Goal: Task Accomplishment & Management: Manage account settings

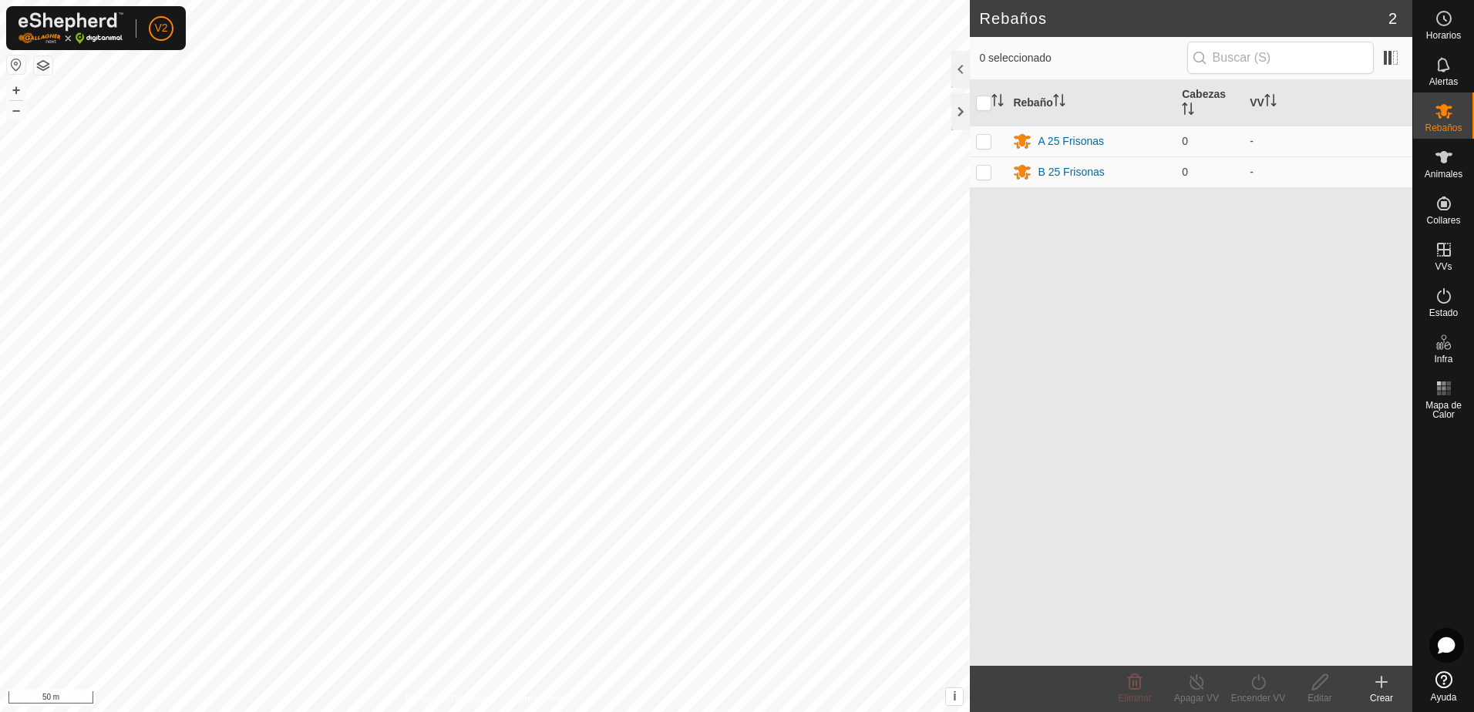
click at [1444, 160] on icon at bounding box center [1443, 157] width 17 height 12
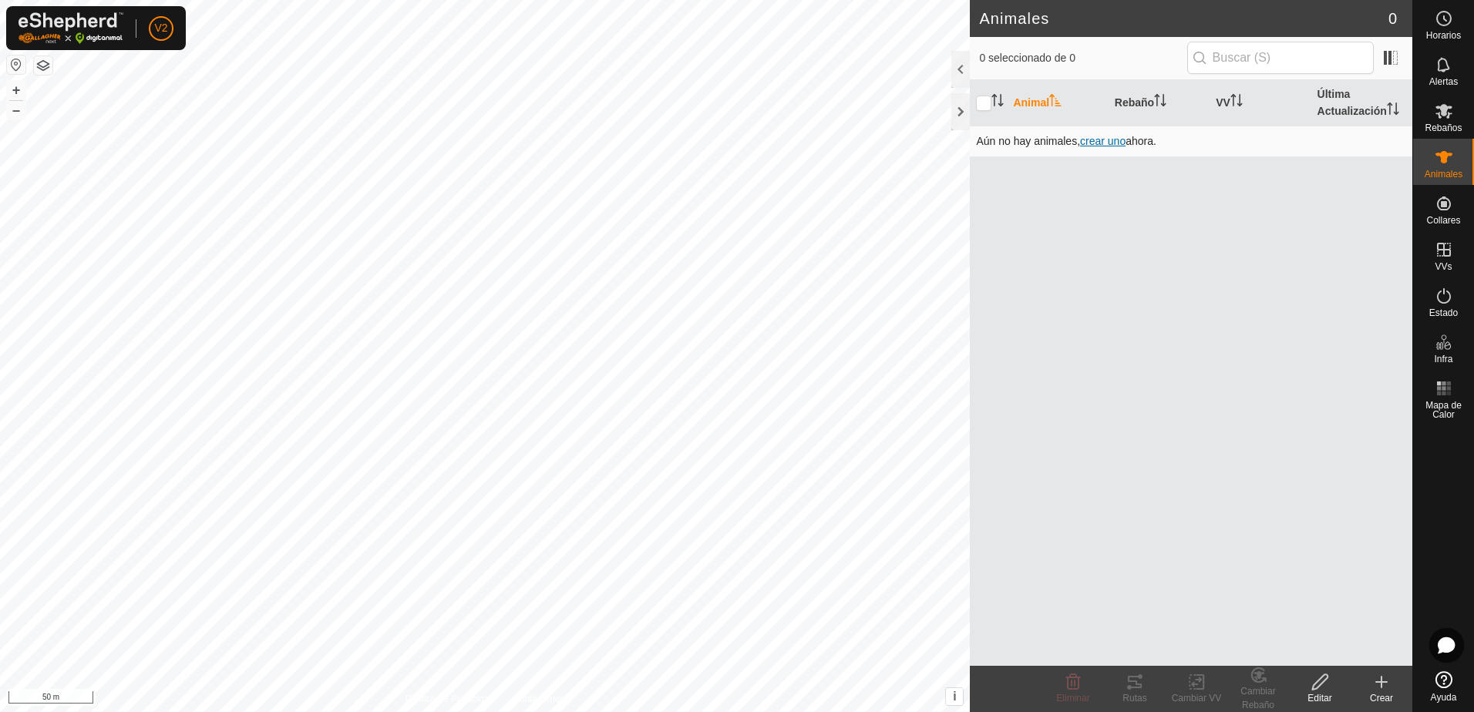
click at [1111, 141] on span "crear uno" at bounding box center [1102, 141] width 45 height 12
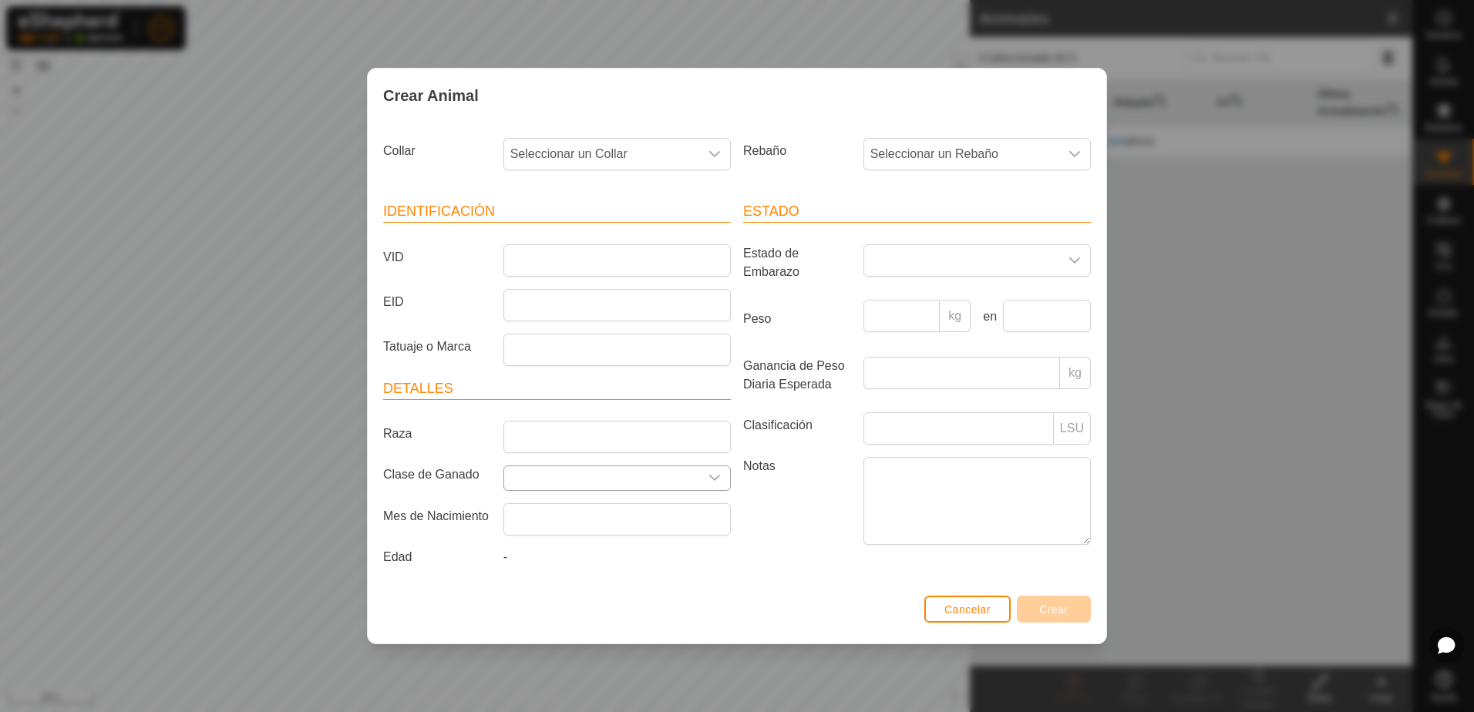
click at [711, 476] on icon "dropdown trigger" at bounding box center [714, 478] width 12 height 12
click at [1071, 146] on div "dropdown trigger" at bounding box center [1074, 154] width 31 height 31
click at [720, 167] on div "dropdown trigger" at bounding box center [714, 154] width 31 height 31
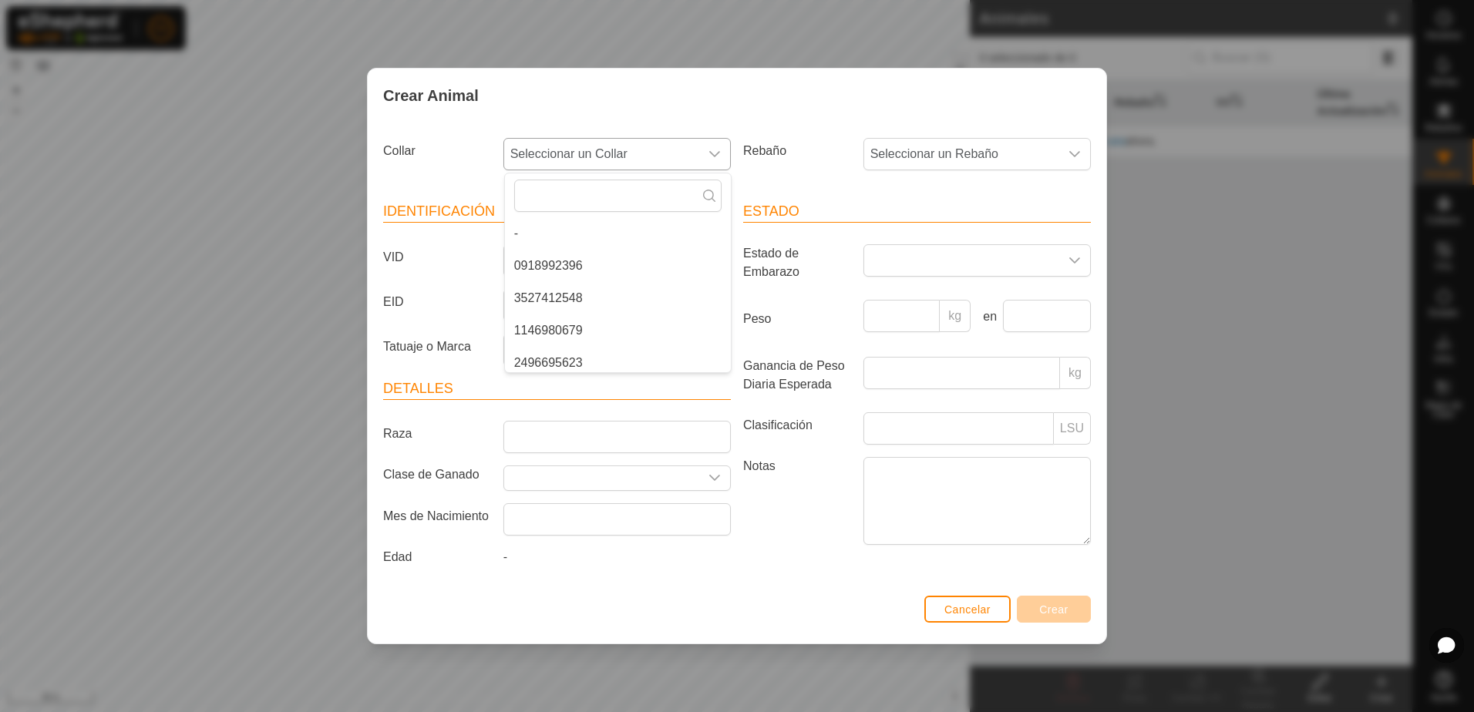
click at [721, 159] on div "dropdown trigger" at bounding box center [714, 154] width 31 height 31
click at [1075, 264] on icon "dropdown trigger" at bounding box center [1074, 260] width 12 height 12
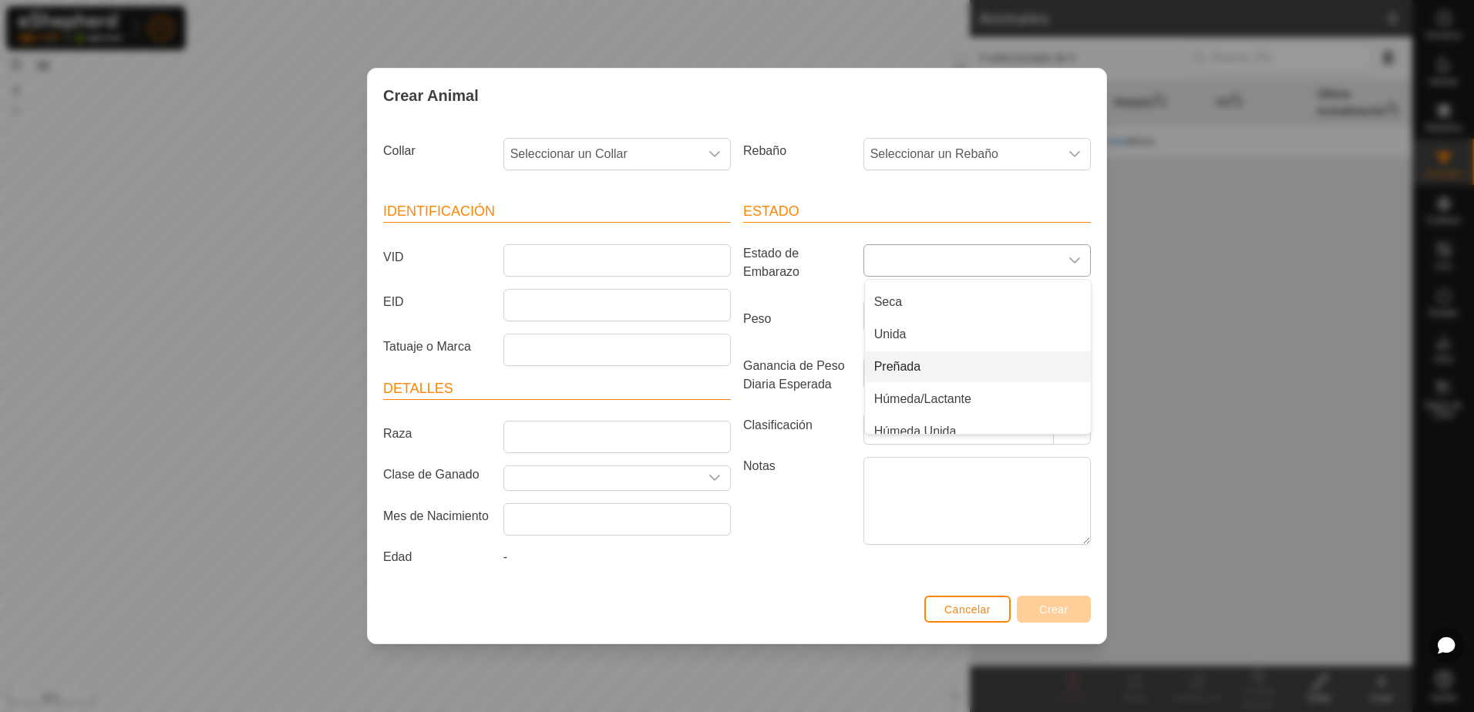
scroll to position [39, 0]
drag, startPoint x: 1077, startPoint y: 244, endPoint x: 1075, endPoint y: 257, distance: 12.4
click at [1077, 245] on div "dropdown trigger" at bounding box center [1074, 260] width 31 height 31
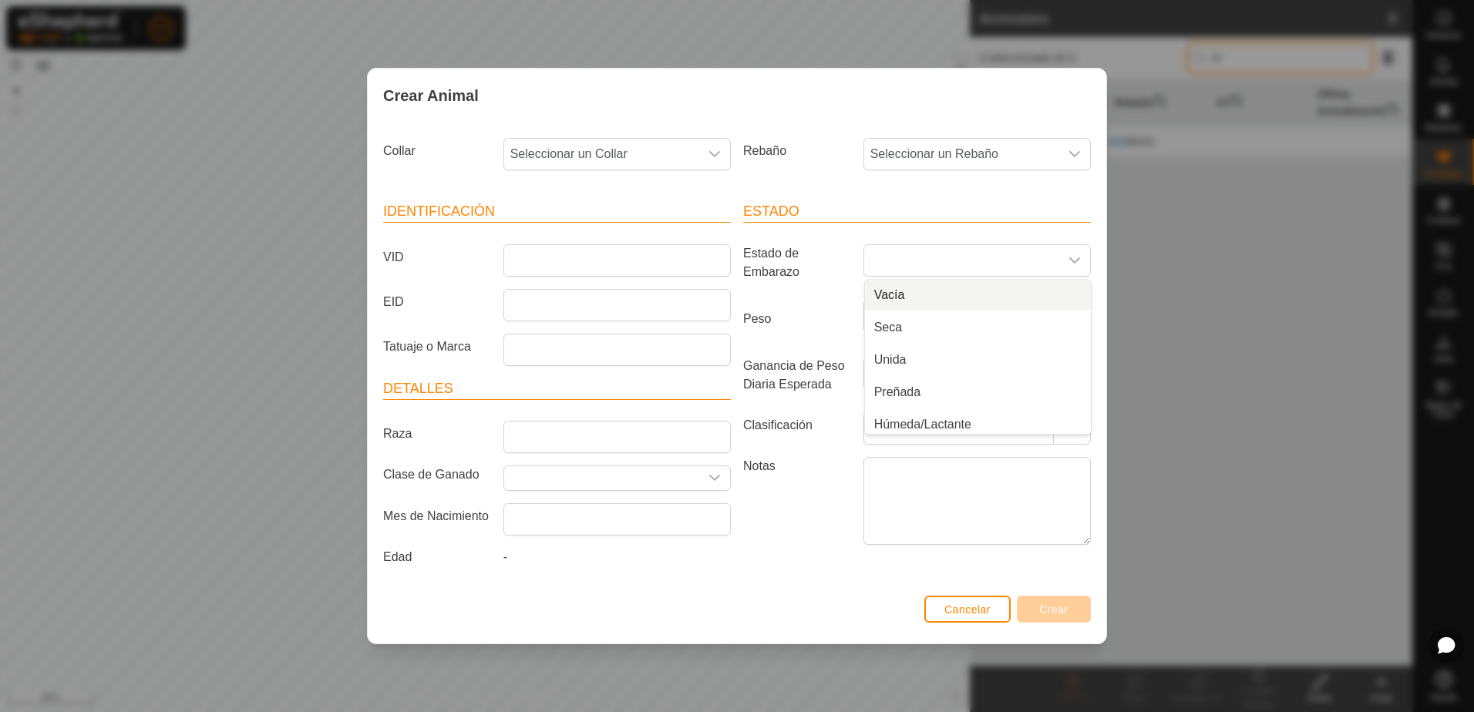
type input "U"
click at [713, 476] on icon "dropdown trigger" at bounding box center [714, 478] width 12 height 12
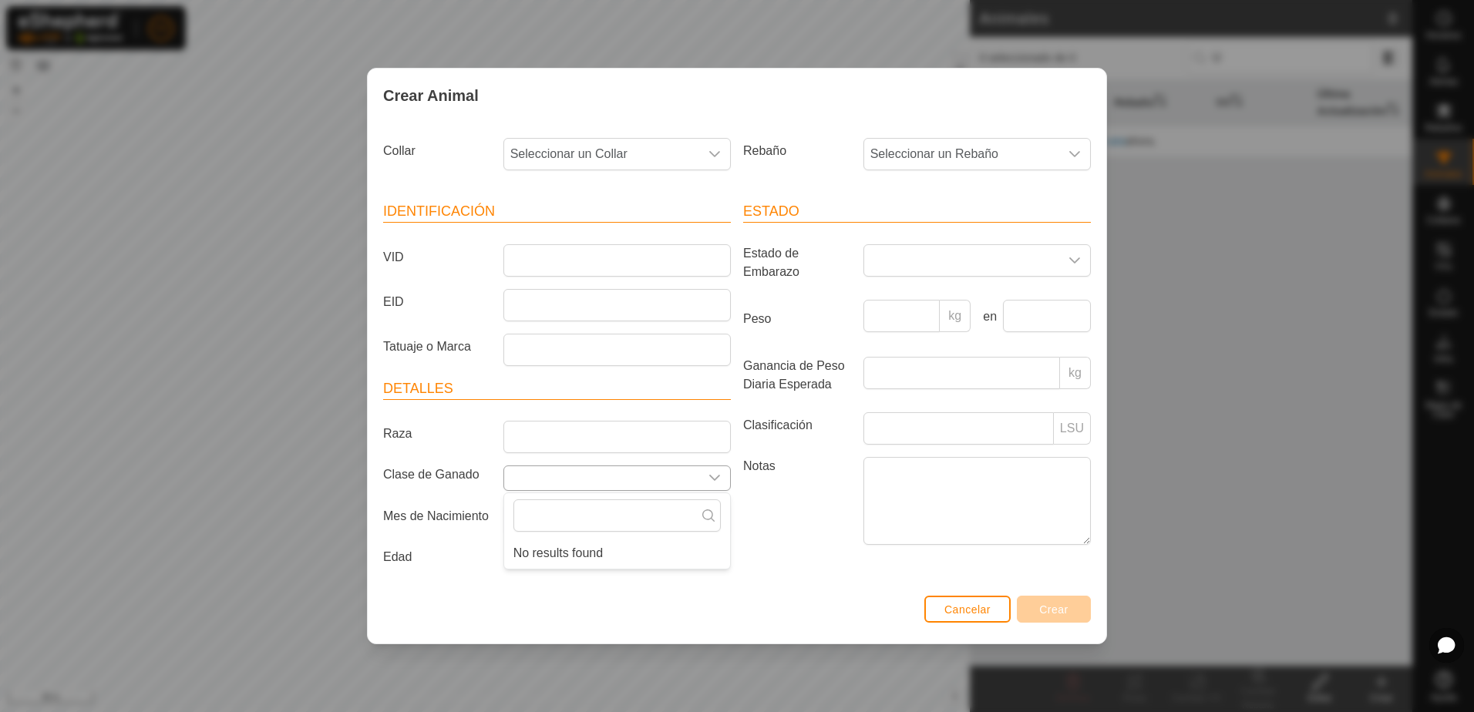
click at [713, 476] on icon "dropdown trigger" at bounding box center [714, 478] width 12 height 12
click at [714, 475] on icon "dropdown trigger" at bounding box center [714, 478] width 12 height 12
click at [978, 616] on span "Cancelar" at bounding box center [967, 609] width 46 height 12
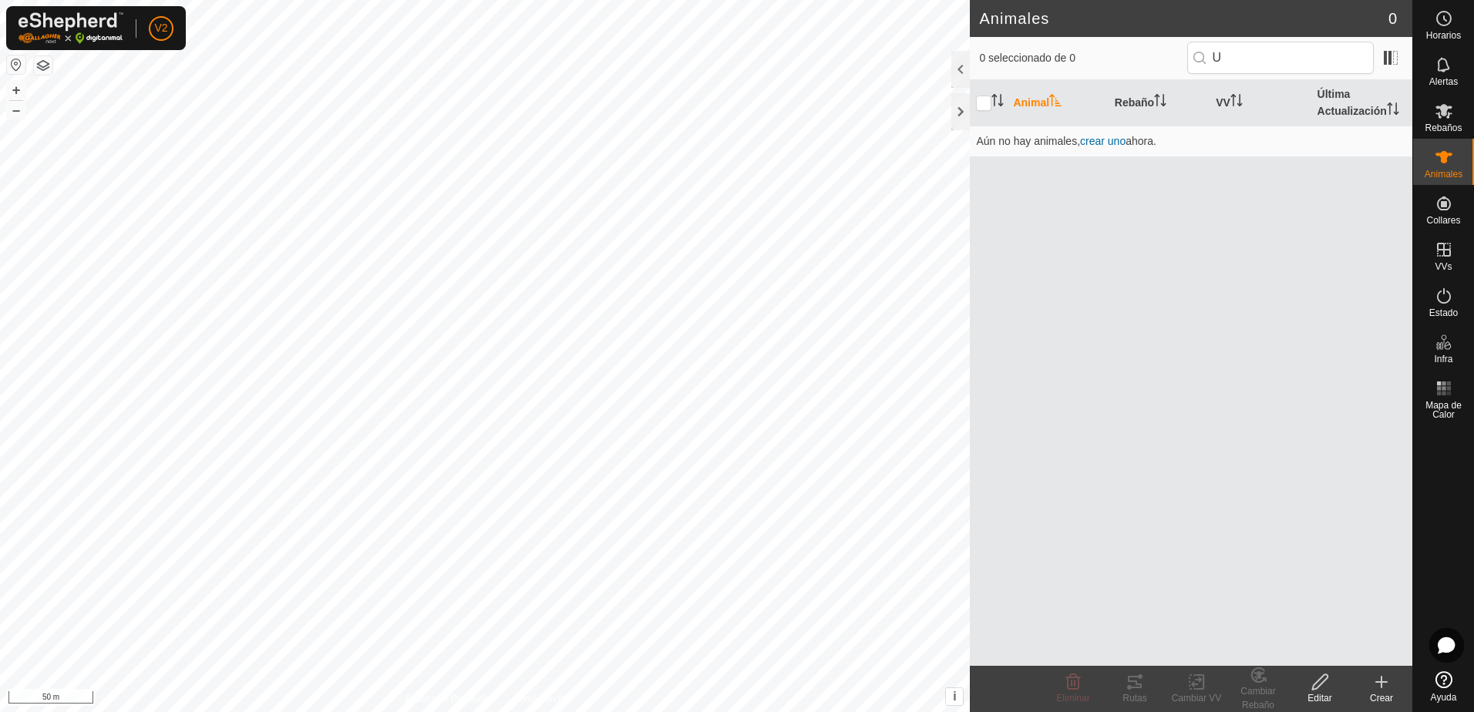
click at [1370, 678] on create-svg-icon at bounding box center [1381, 682] width 62 height 18
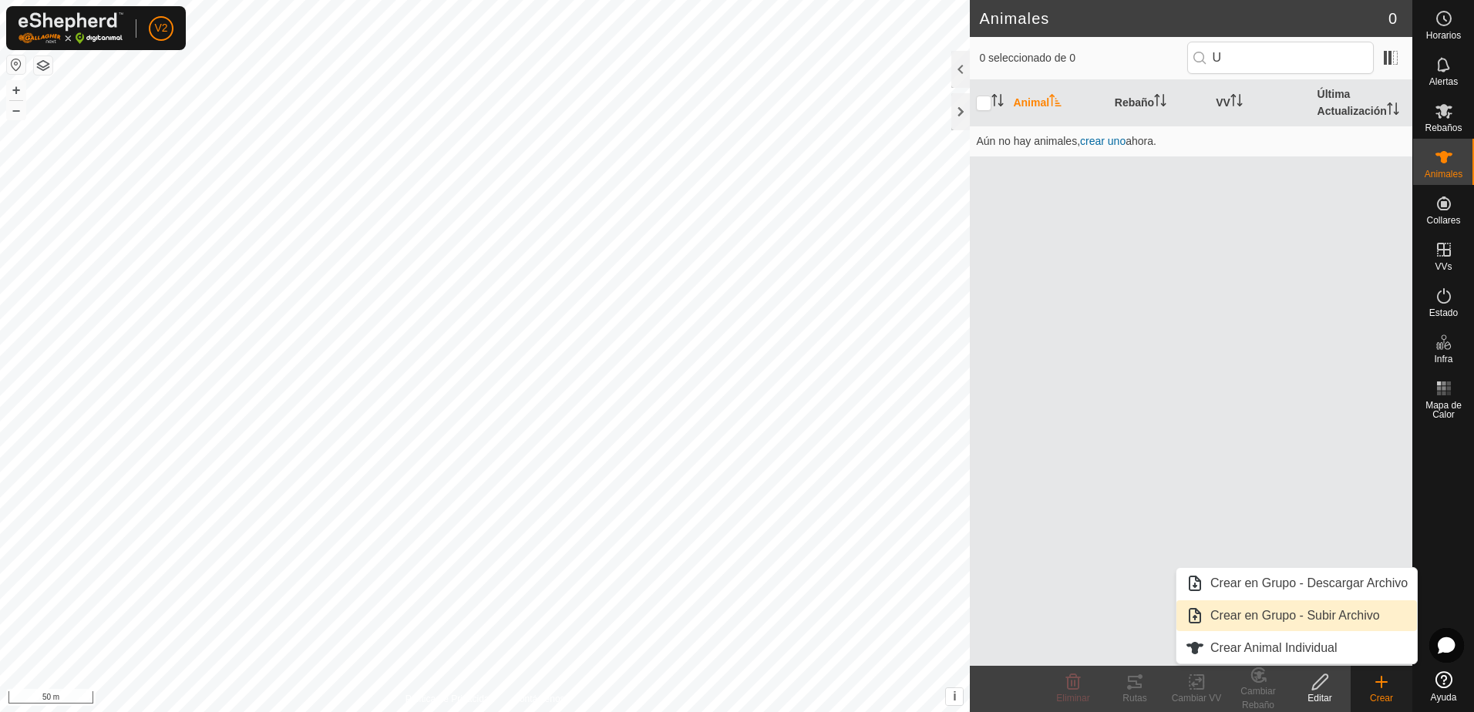
click at [1328, 621] on link "Crear en Grupo - Subir Archivo" at bounding box center [1296, 615] width 240 height 31
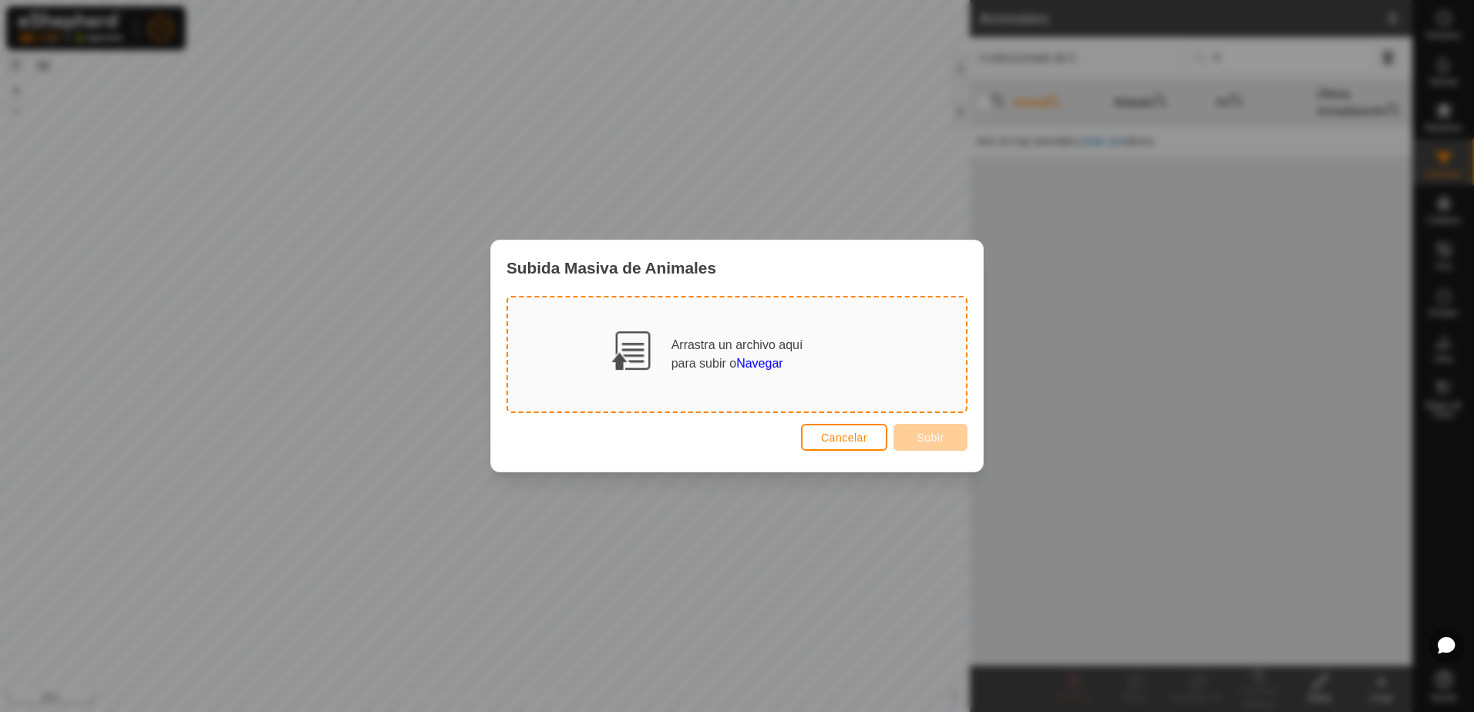
click at [776, 370] on span "Navegar" at bounding box center [759, 363] width 46 height 13
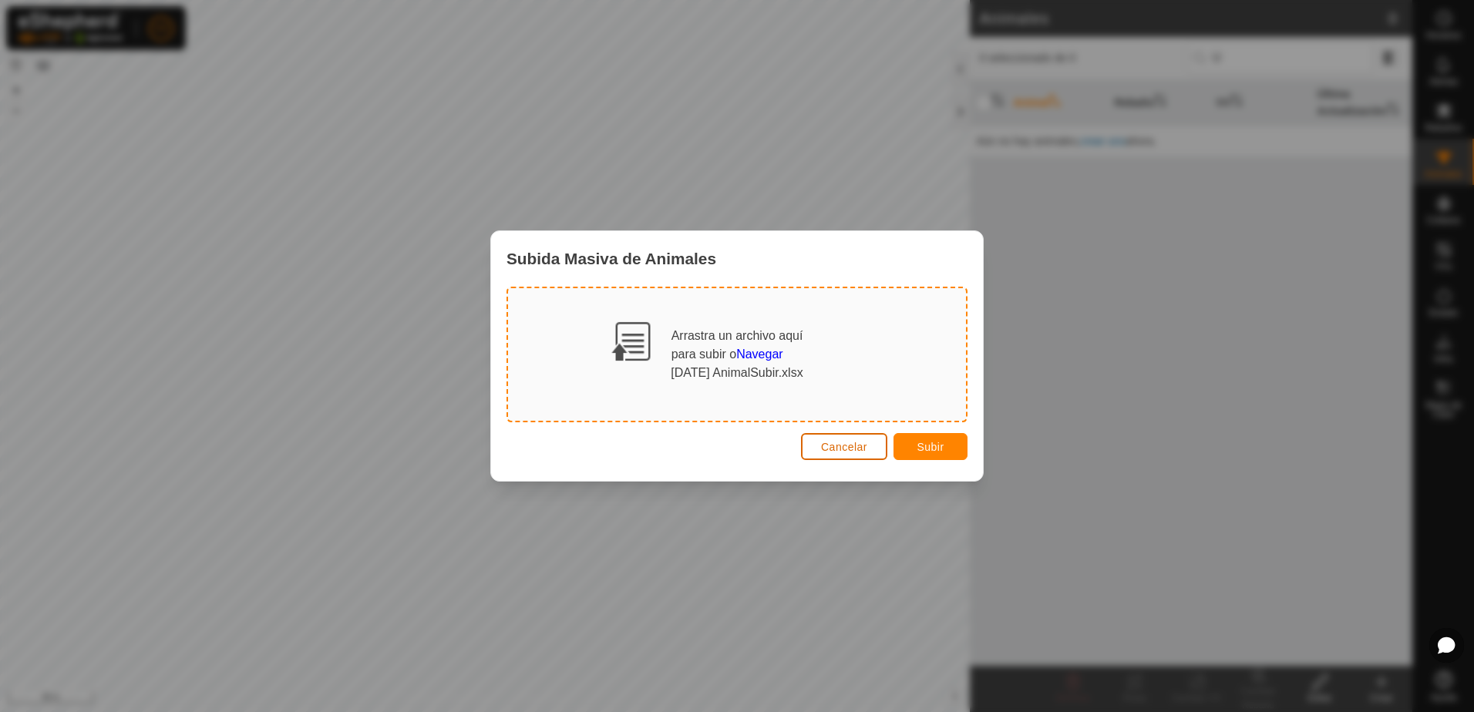
click at [852, 438] on button "Cancelar" at bounding box center [844, 446] width 86 height 27
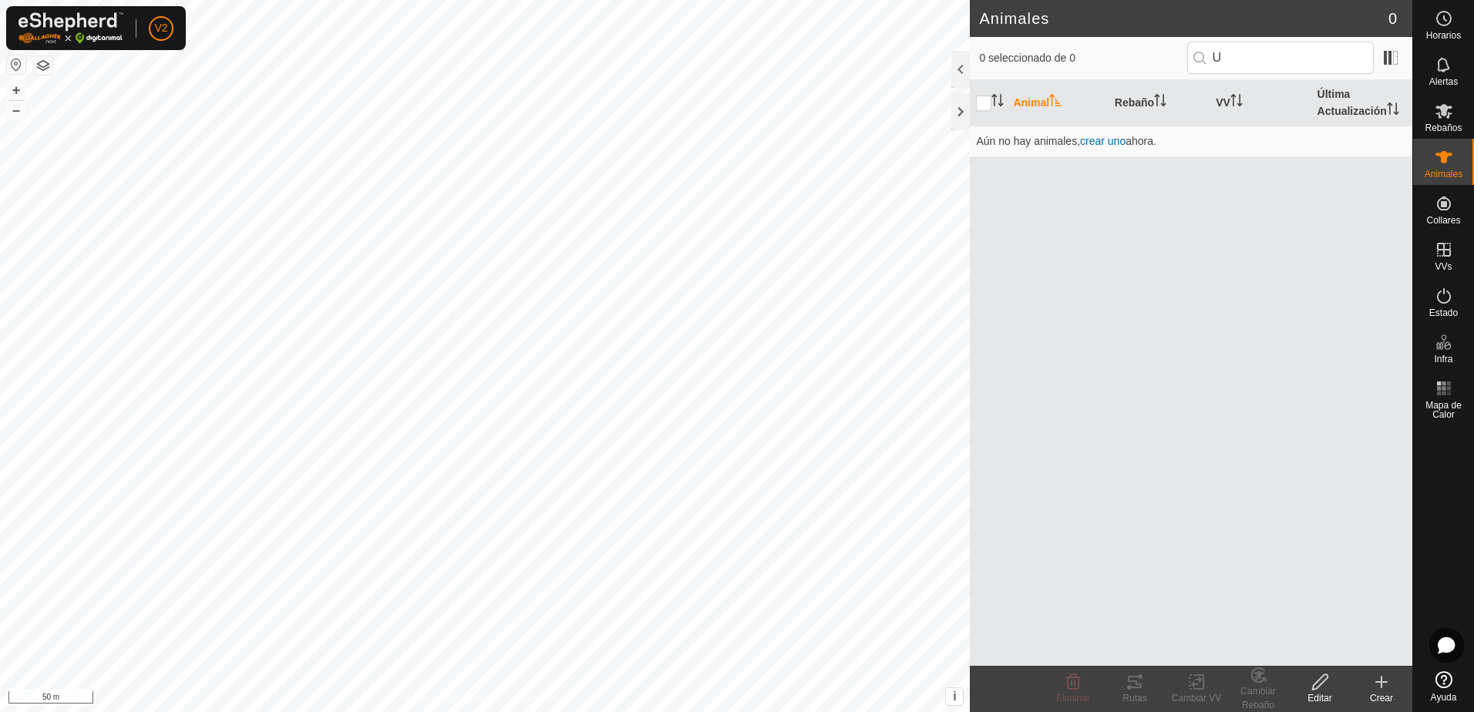
click at [1371, 684] on create-svg-icon at bounding box center [1381, 682] width 62 height 18
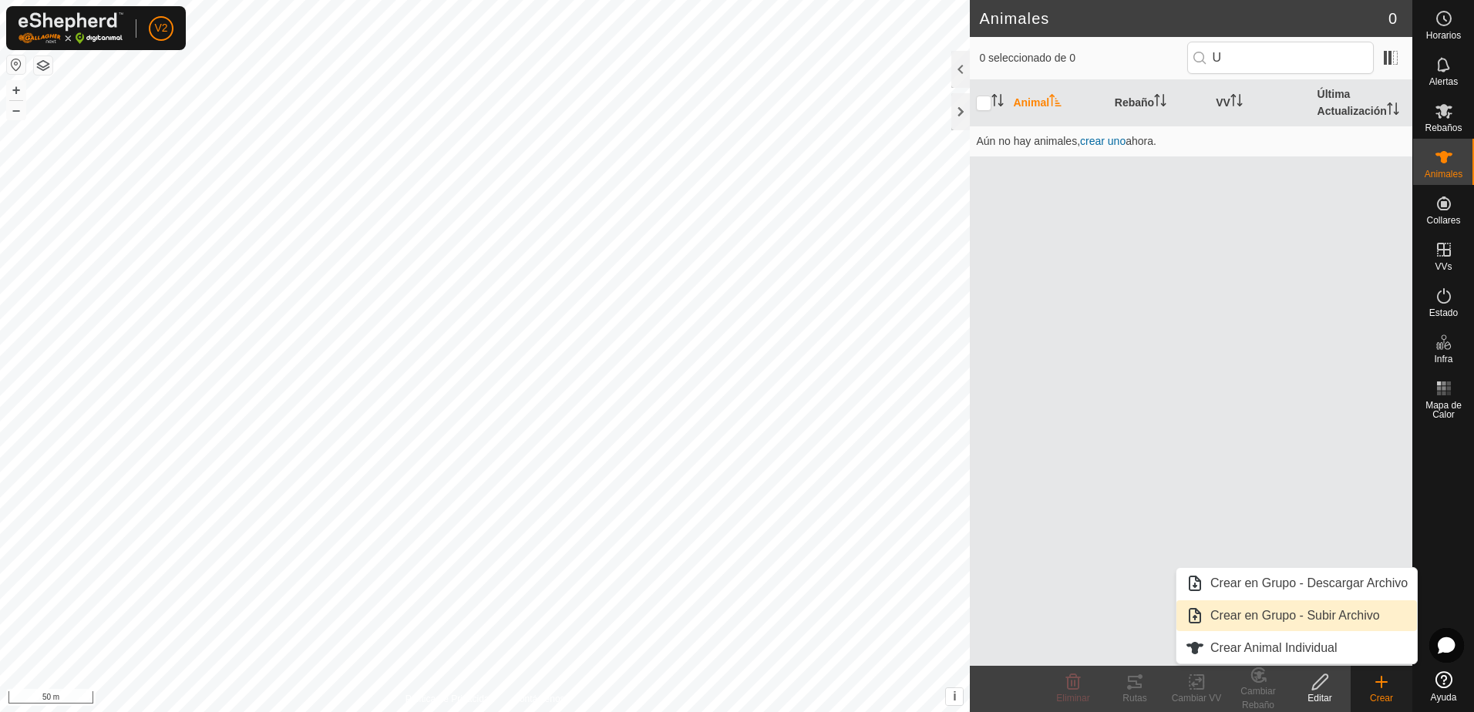
click at [1302, 622] on link "Crear en Grupo - Subir Archivo" at bounding box center [1296, 615] width 240 height 31
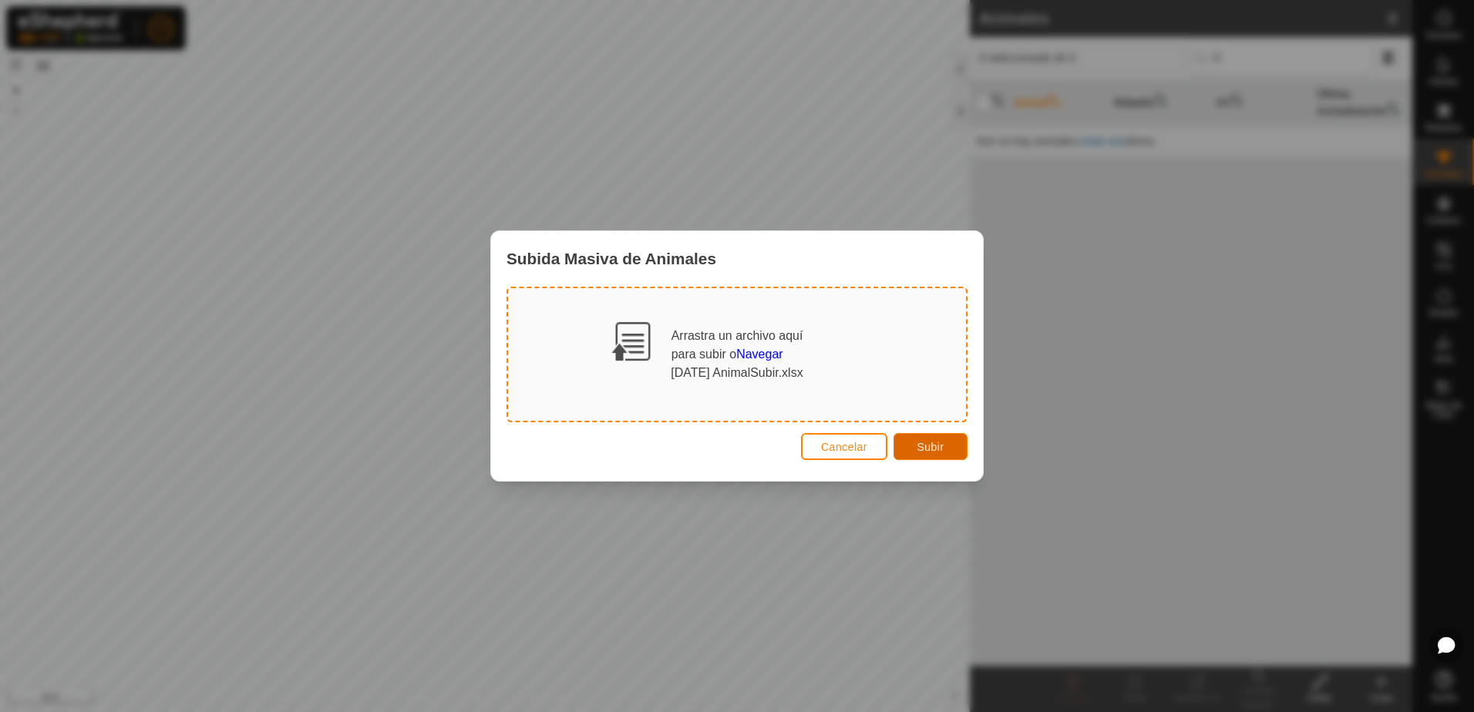
click at [926, 448] on span "Subir" at bounding box center [929, 447] width 27 height 12
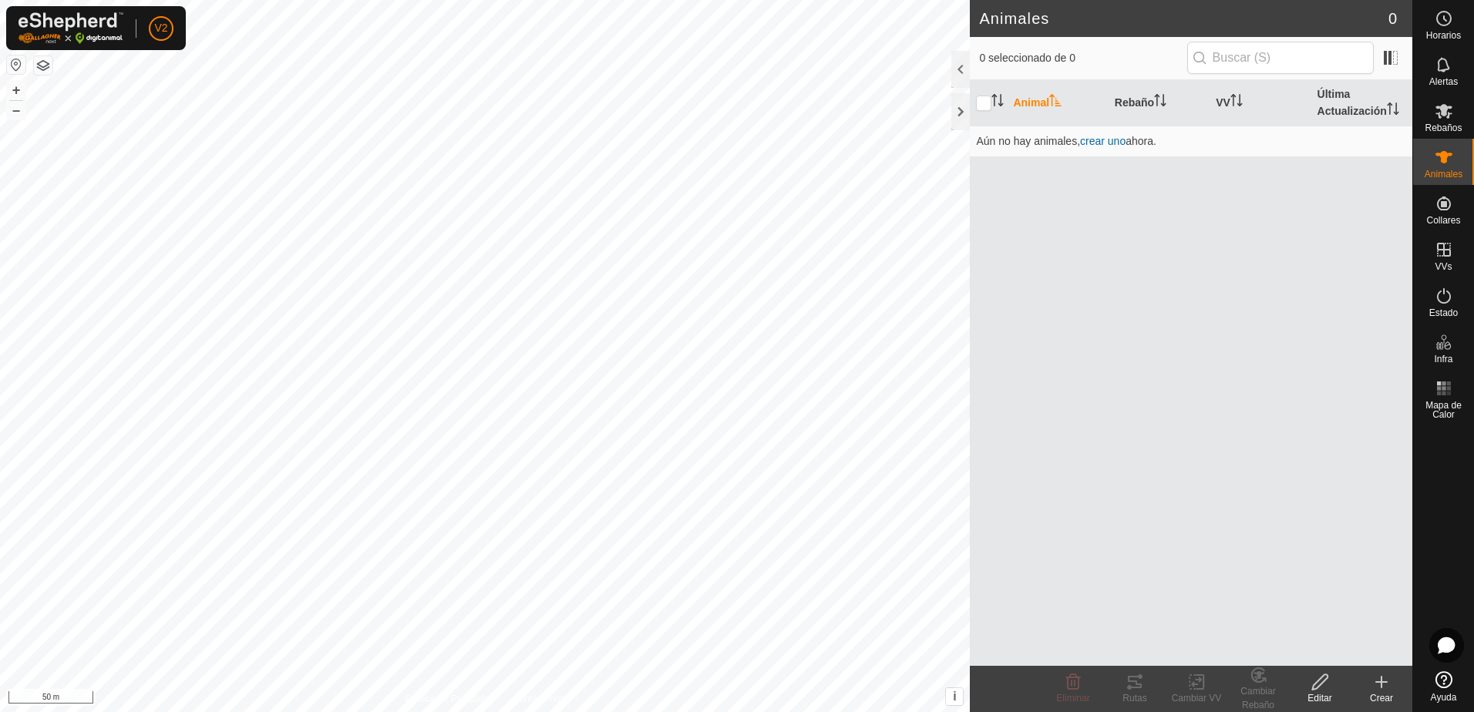
click at [1383, 688] on icon at bounding box center [1381, 682] width 18 height 18
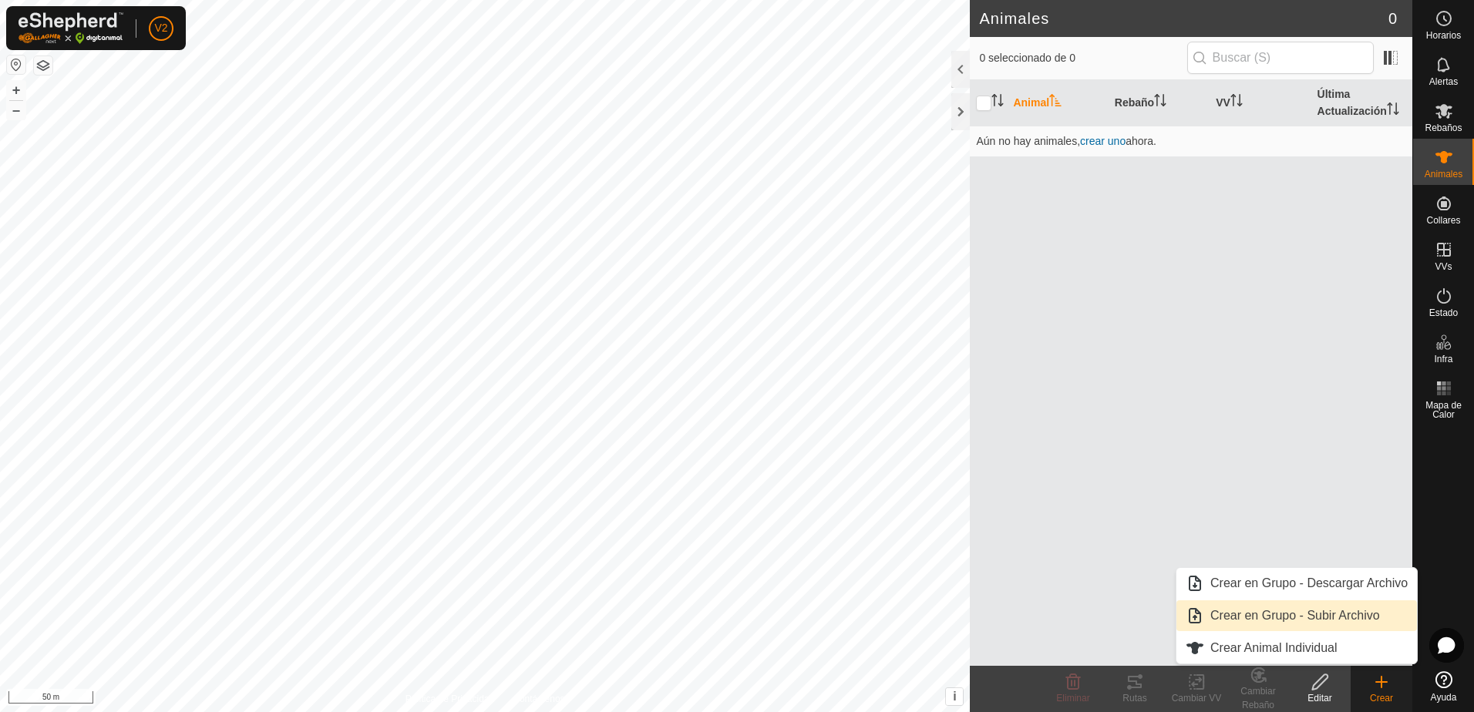
click at [1287, 618] on link "Crear en Grupo - Subir Archivo" at bounding box center [1296, 615] width 240 height 31
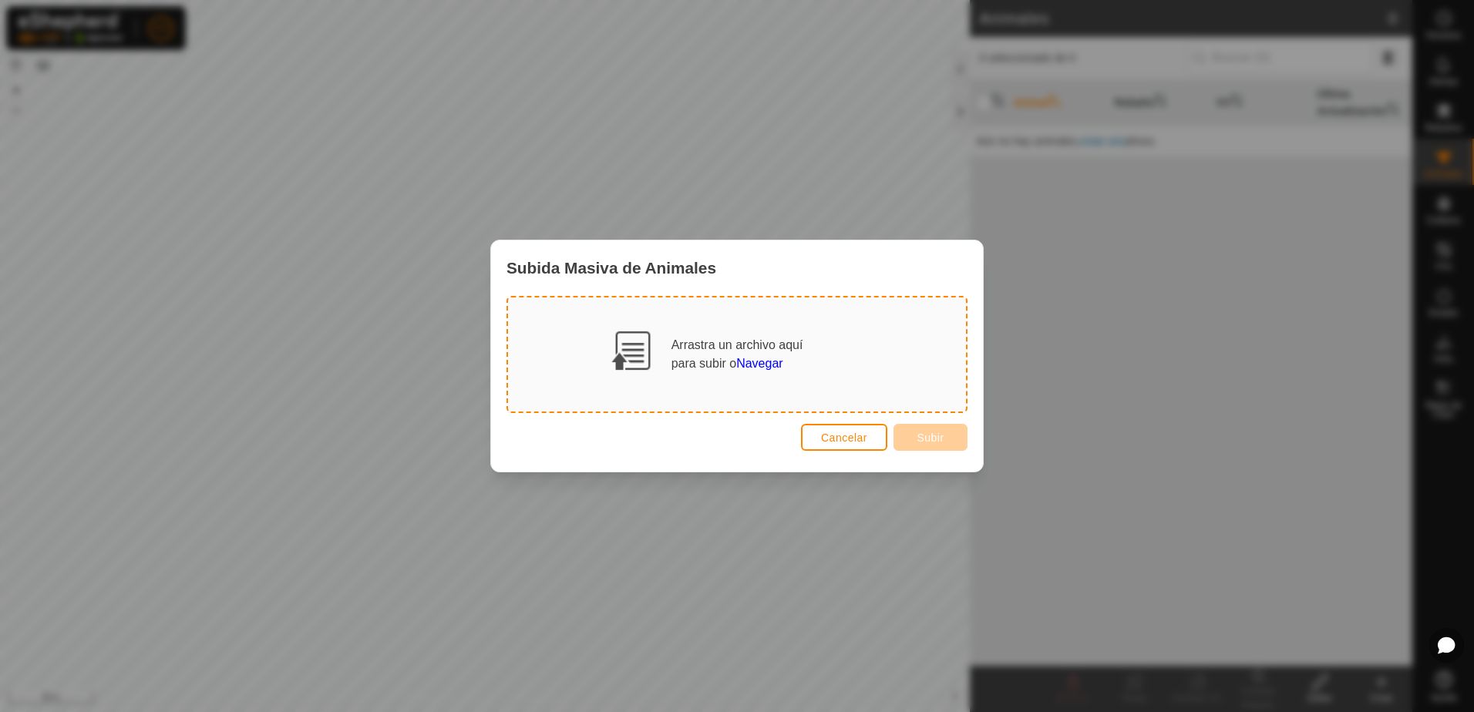
click at [774, 368] on span "Navegar" at bounding box center [759, 363] width 46 height 13
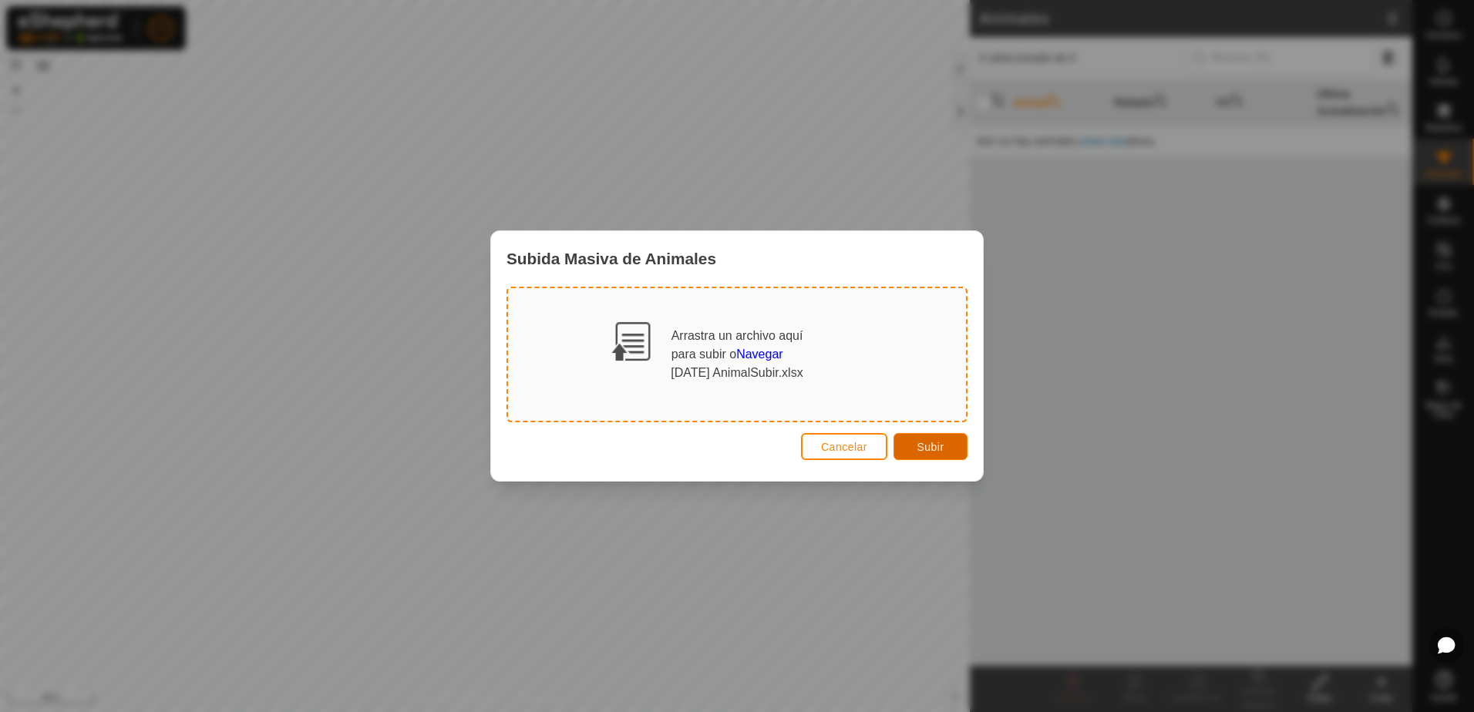
click at [917, 441] on span "Subir" at bounding box center [929, 447] width 27 height 12
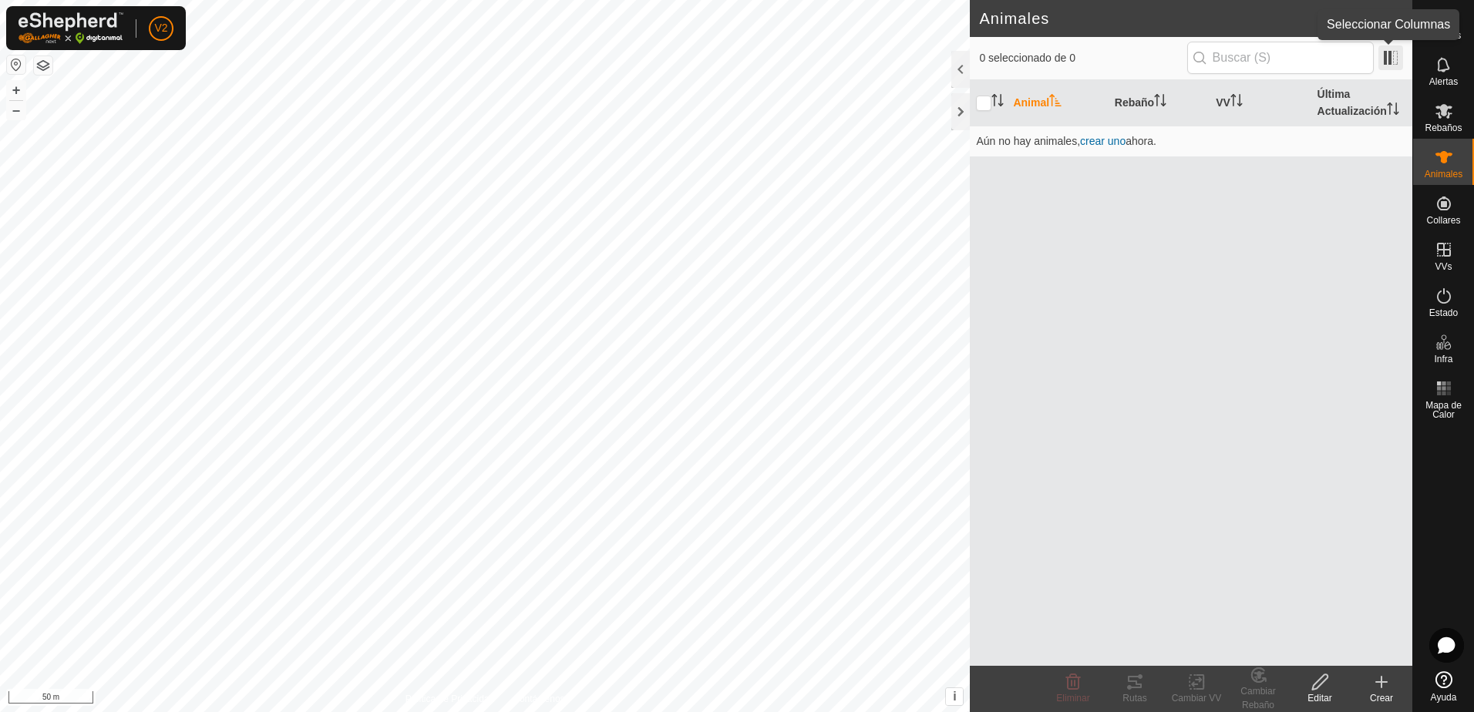
click at [1387, 63] on span at bounding box center [1390, 57] width 25 height 25
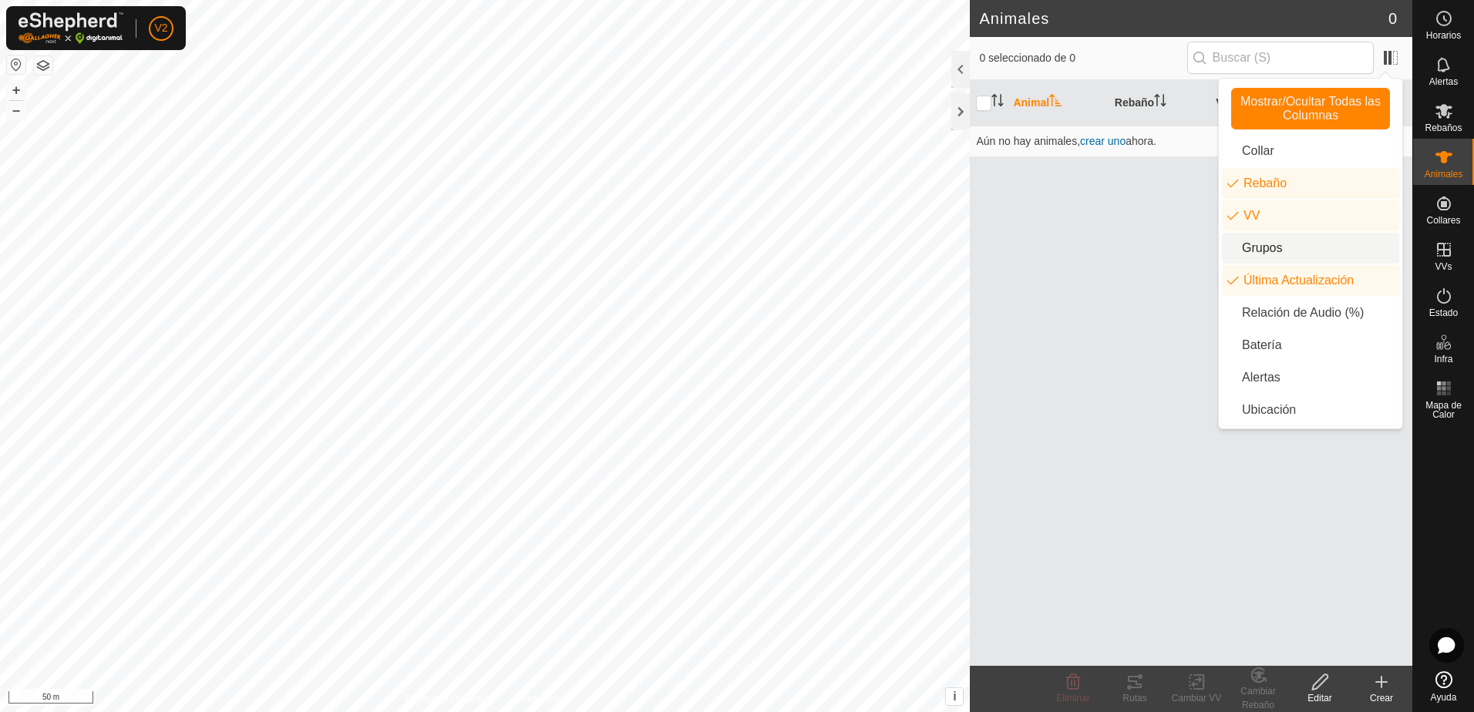
click at [1277, 244] on li "Grupos" at bounding box center [1310, 248] width 177 height 31
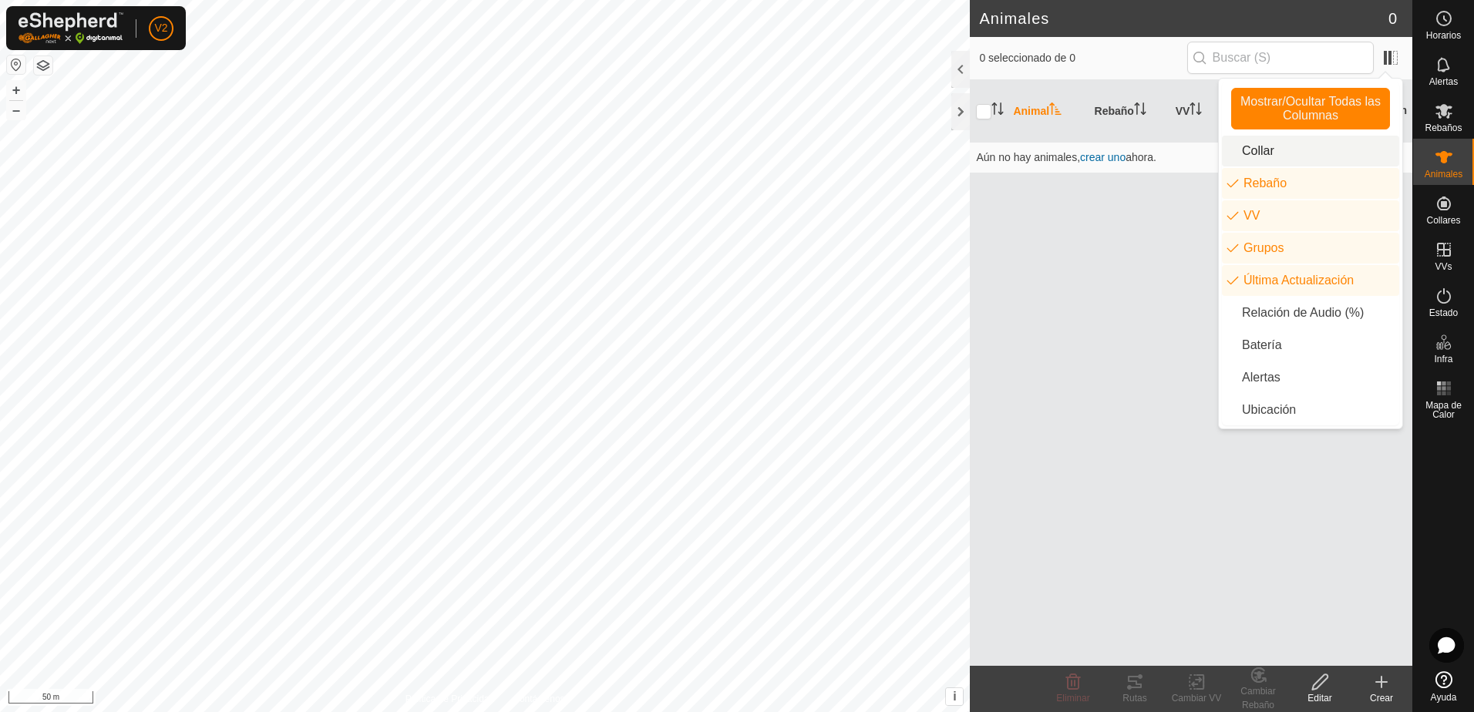
click at [1278, 153] on li "Collar" at bounding box center [1310, 151] width 177 height 31
click at [1286, 346] on li "Batería" at bounding box center [1310, 345] width 177 height 31
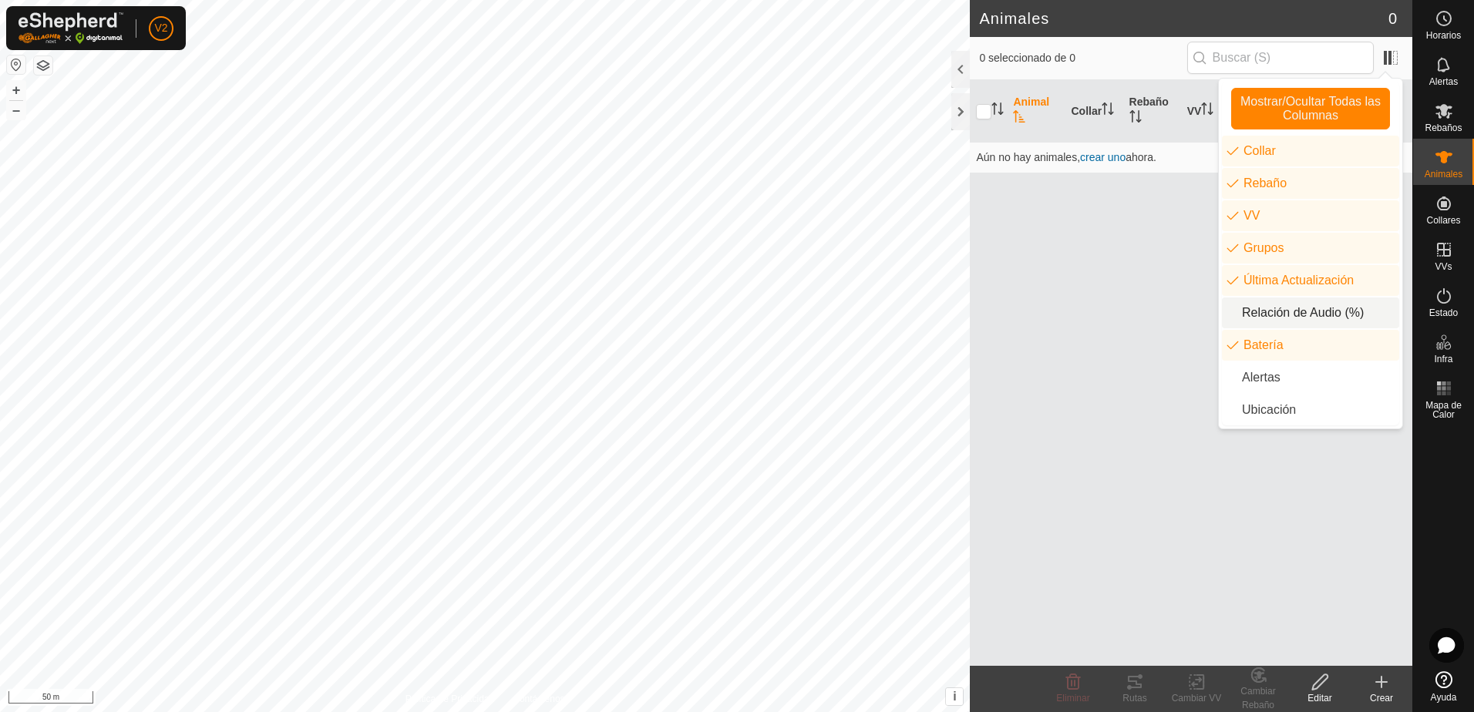
click at [1291, 314] on li "Relación de Audio (%)" at bounding box center [1310, 313] width 177 height 31
drag, startPoint x: 1282, startPoint y: 371, endPoint x: 1278, endPoint y: 390, distance: 19.7
click at [1281, 373] on li "Alertas" at bounding box center [1310, 377] width 177 height 31
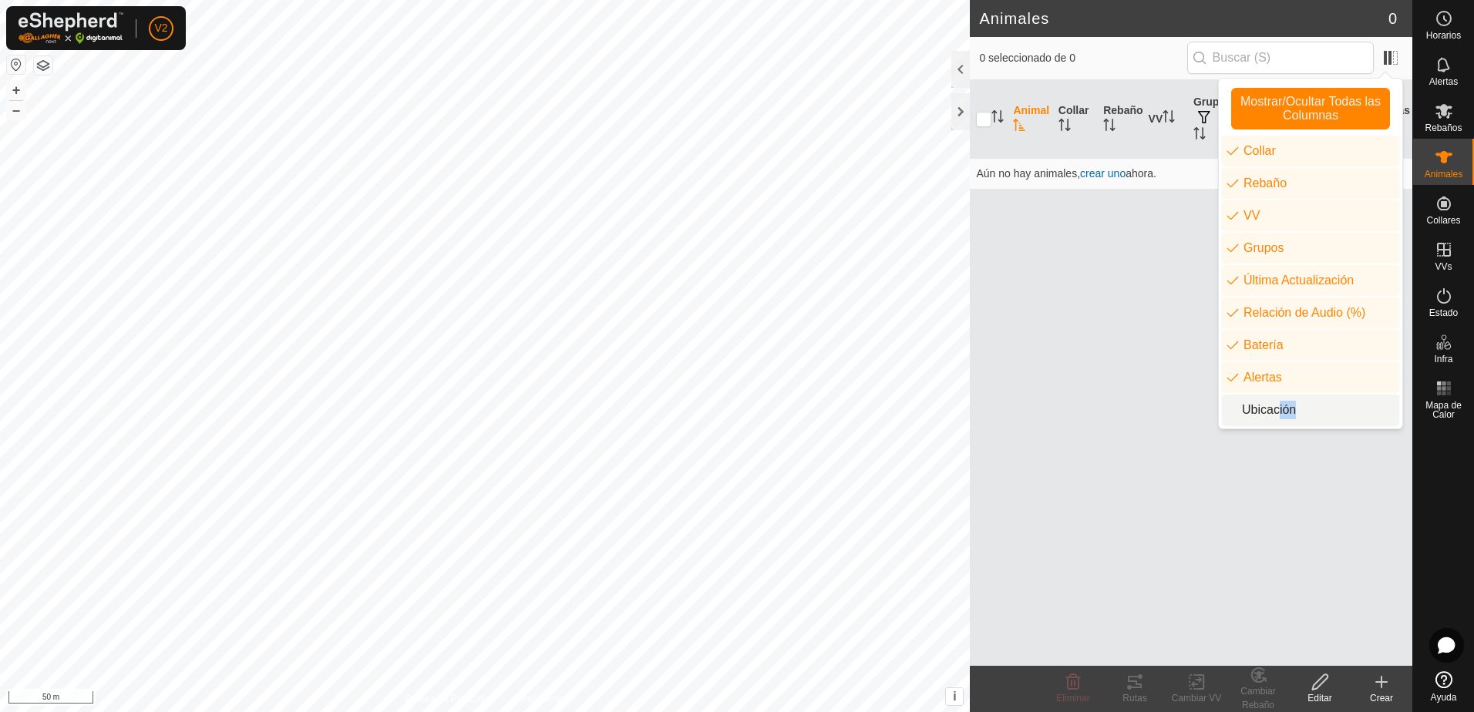
click at [1274, 405] on li "Ubicación" at bounding box center [1310, 410] width 177 height 31
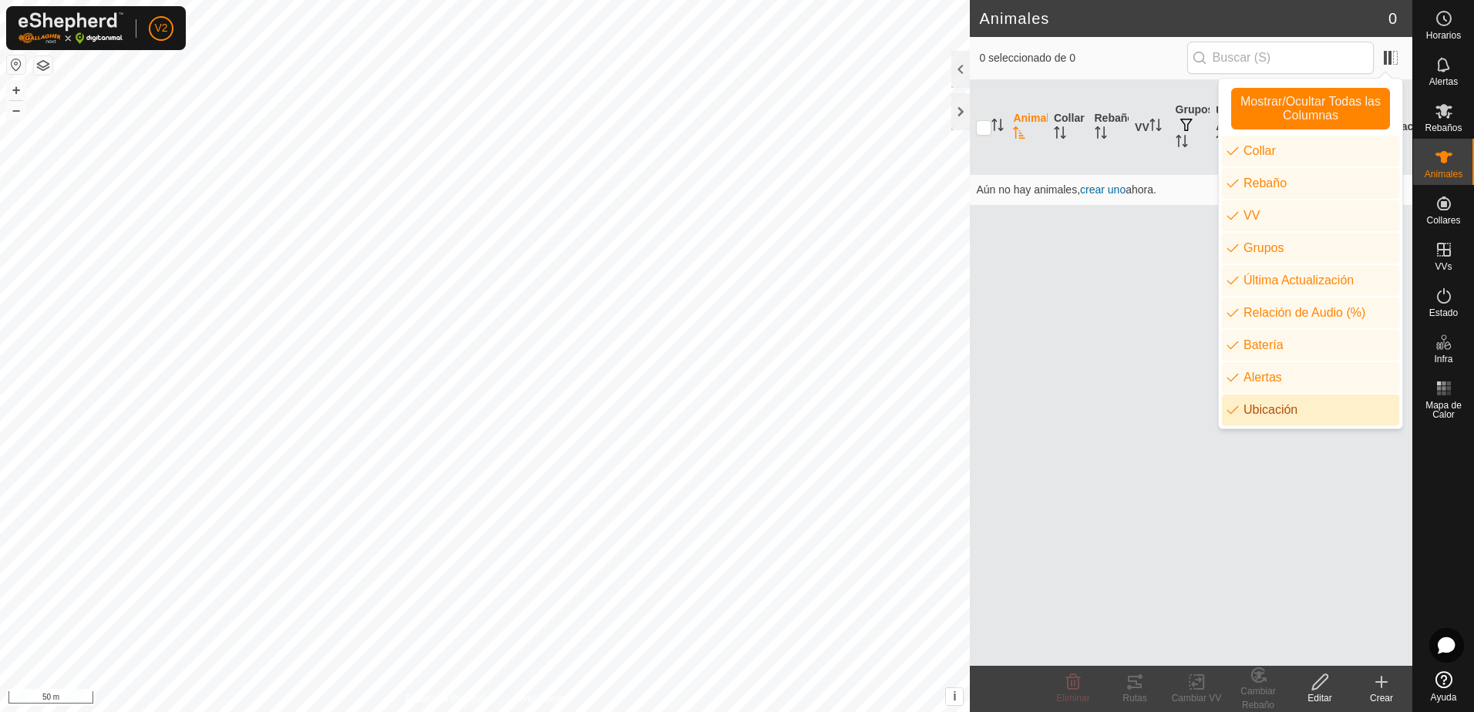
drag, startPoint x: 1274, startPoint y: 406, endPoint x: 1279, endPoint y: 479, distance: 72.6
click at [1279, 478] on div "Animal Collar Rebaño VV Grupos Última Actualización Relación de Audio (%) Bater…" at bounding box center [1191, 373] width 442 height 586
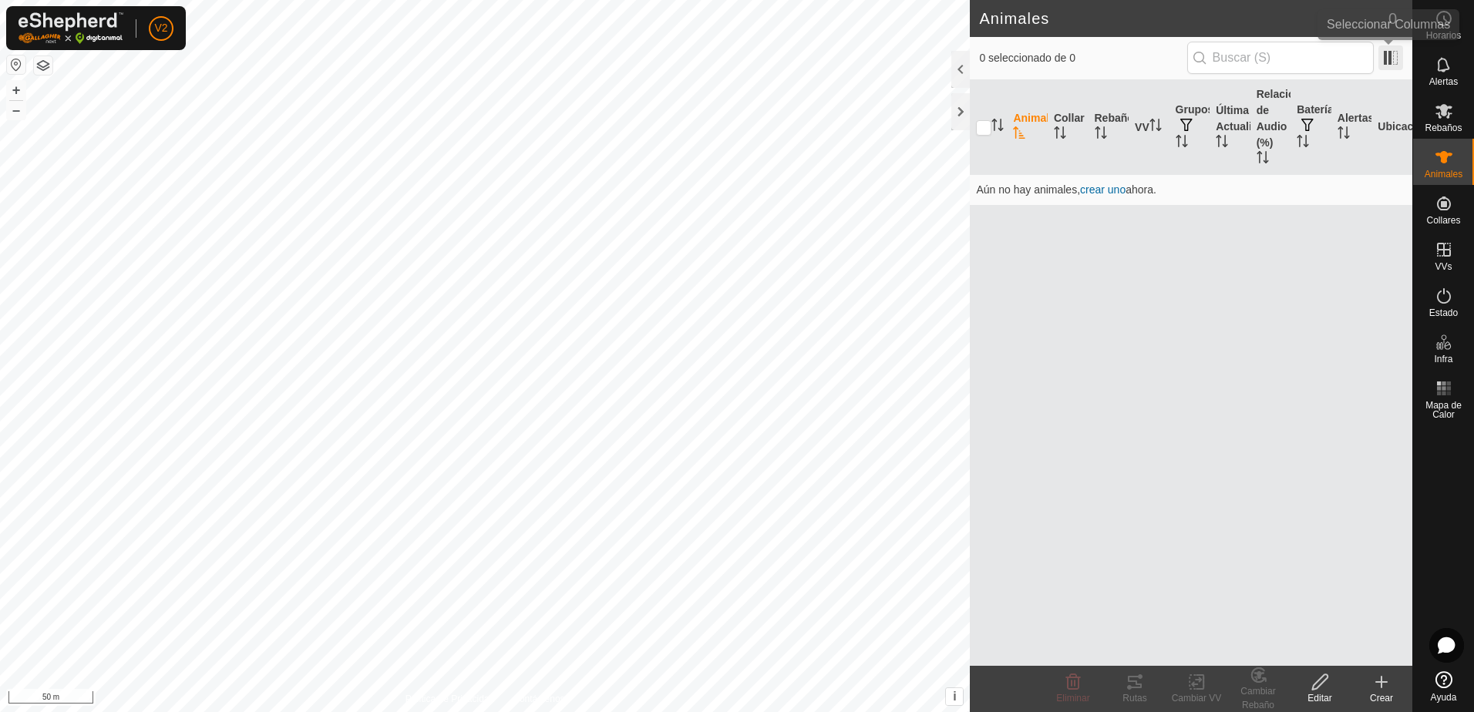
click at [1397, 62] on span at bounding box center [1390, 57] width 25 height 25
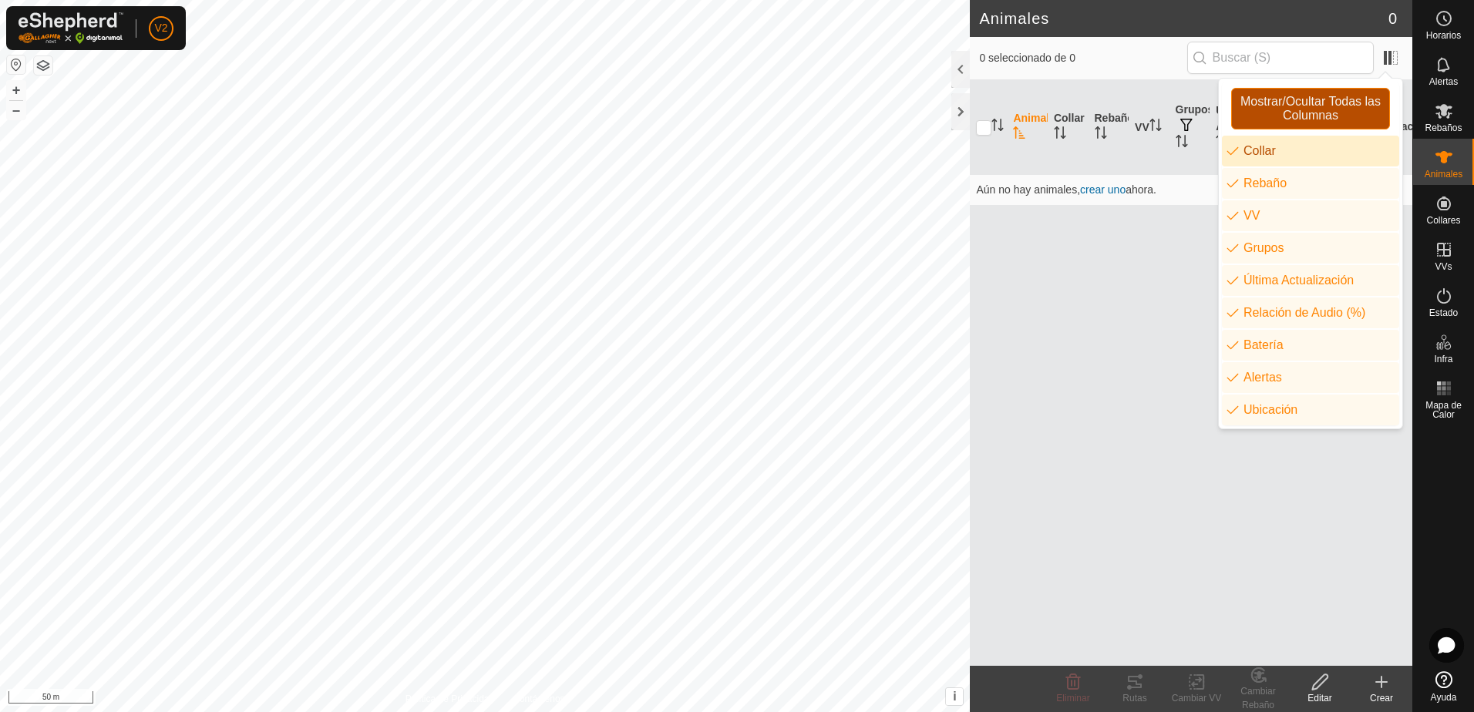
click at [1324, 115] on span "Mostrar/Ocultar Todas las Columnas" at bounding box center [1310, 109] width 145 height 28
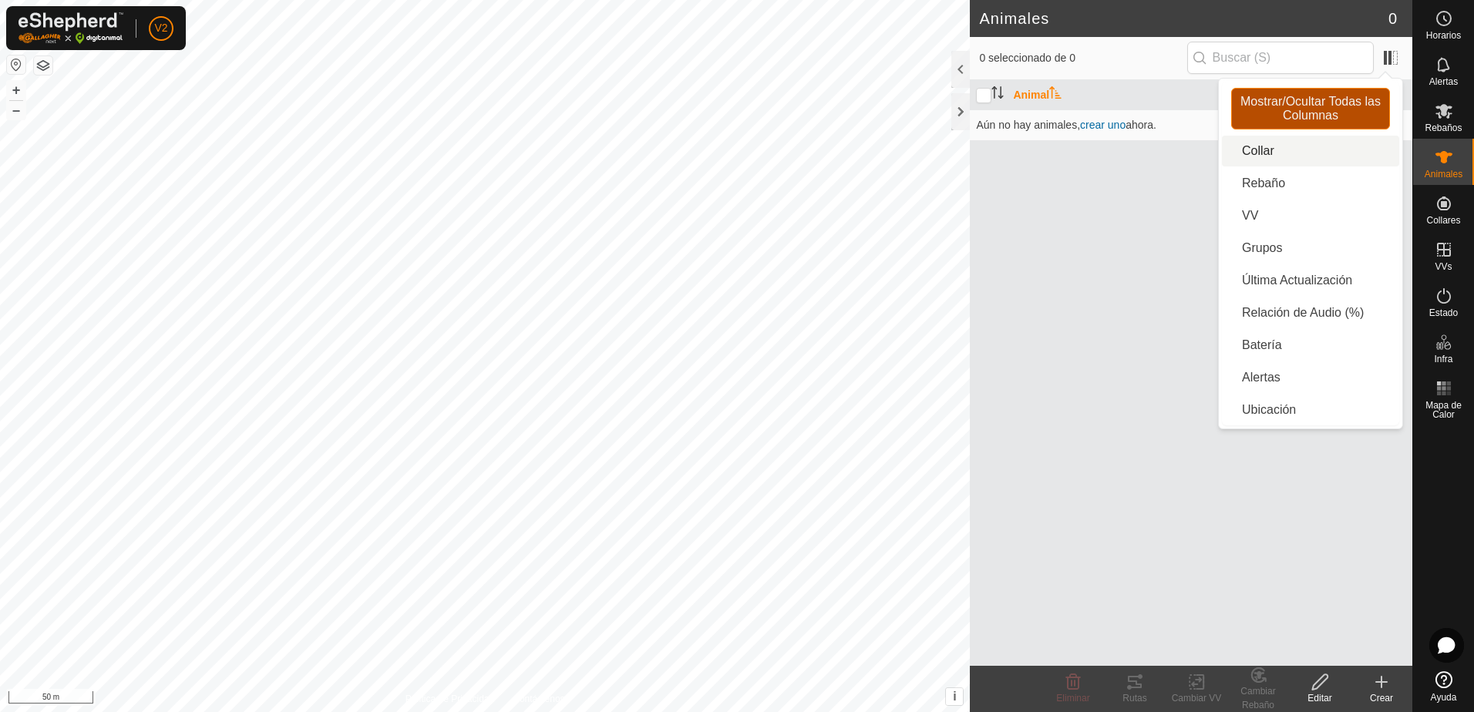
click at [1323, 119] on span "Mostrar/Ocultar Todas las Columnas" at bounding box center [1310, 109] width 145 height 28
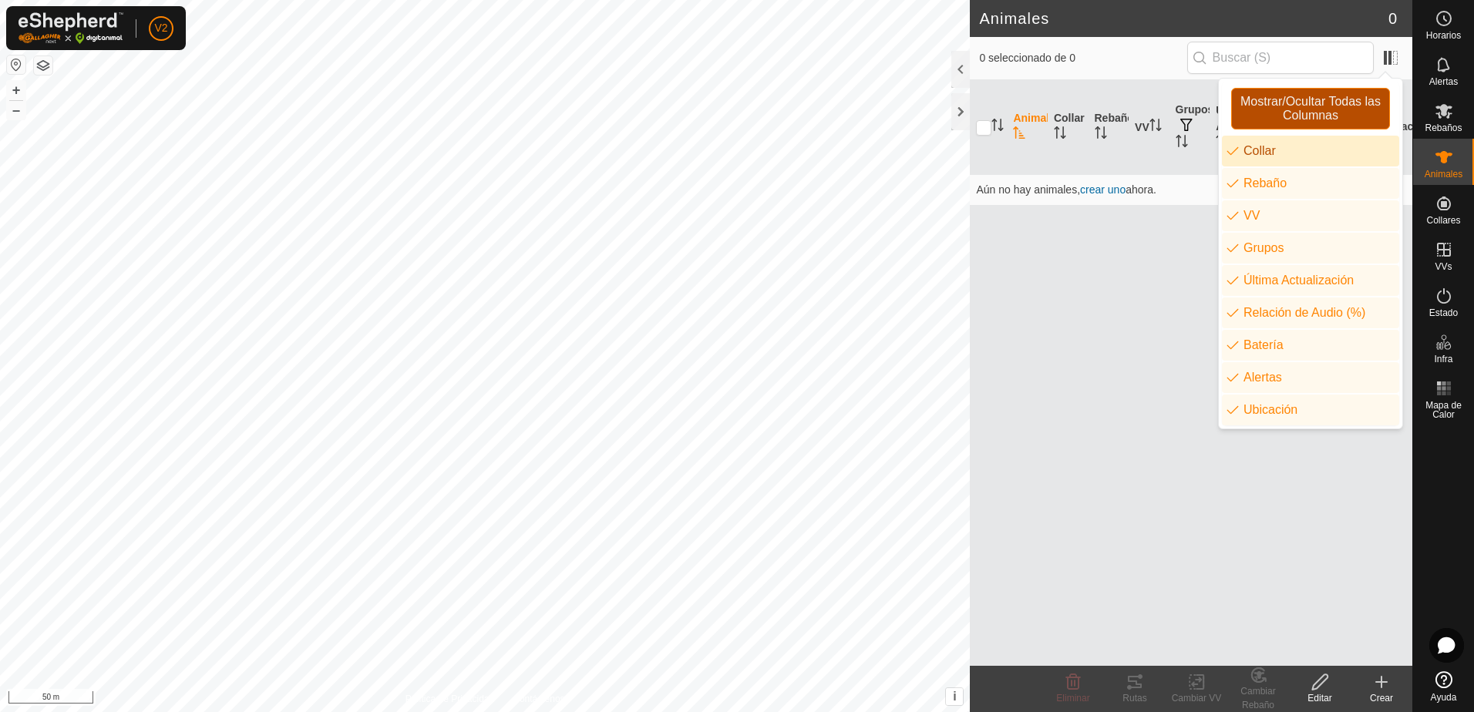
click at [1323, 119] on span "Mostrar/Ocultar Todas las Columnas" at bounding box center [1310, 109] width 145 height 28
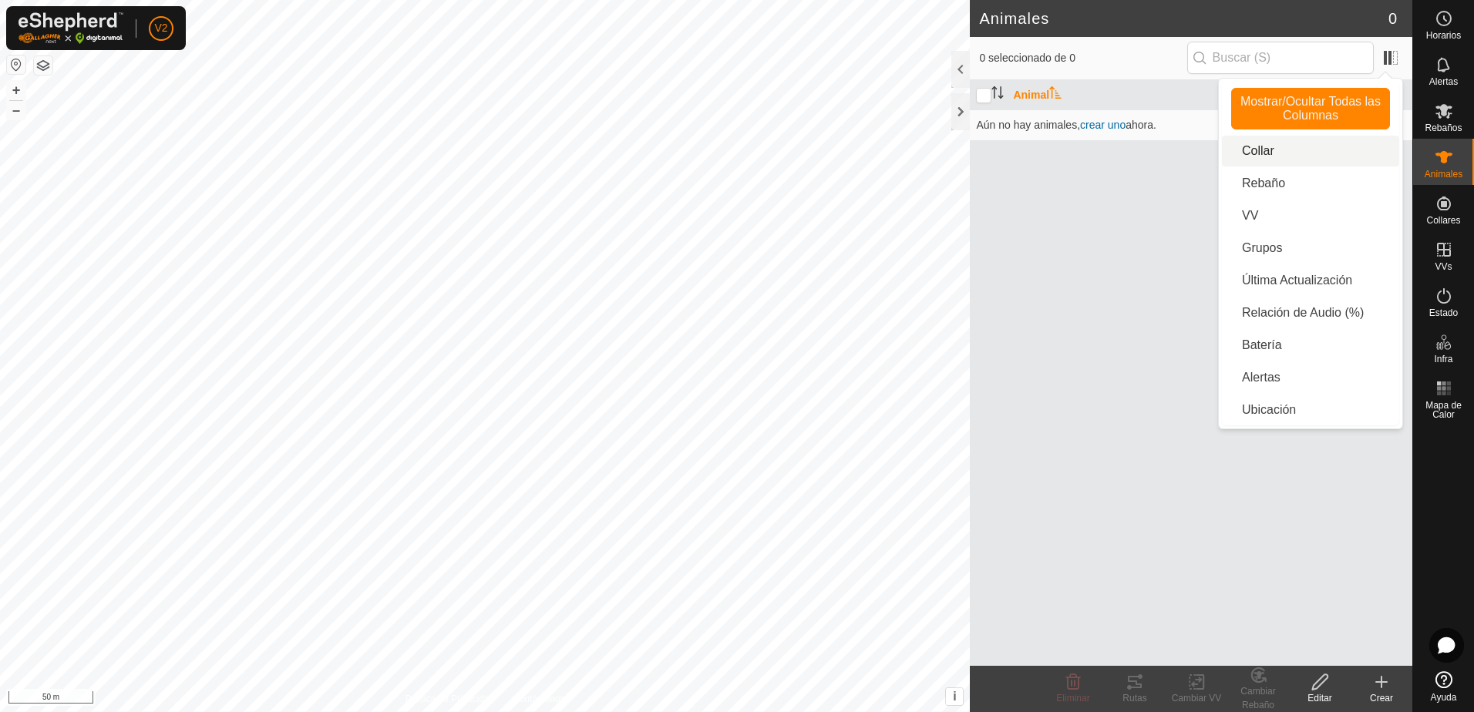
click at [1310, 153] on li "Collar" at bounding box center [1310, 151] width 177 height 31
click at [1303, 183] on li "Rebaño" at bounding box center [1310, 183] width 177 height 31
click at [1287, 349] on li "Batería" at bounding box center [1310, 345] width 177 height 31
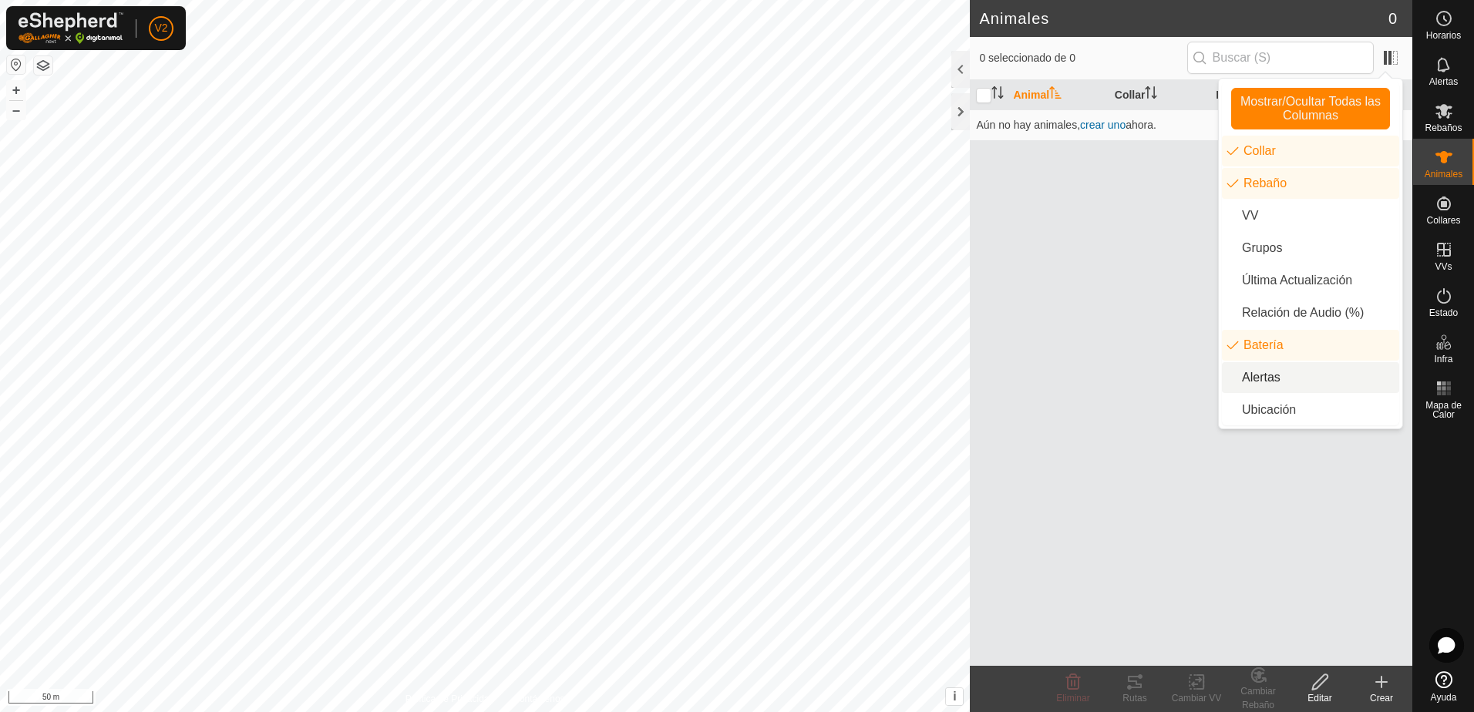
click at [1280, 385] on li "Alertas" at bounding box center [1310, 377] width 177 height 31
click at [1136, 257] on div "Animal Collar Rebaño Batería Alertas Aún no hay animales, crear uno ahora." at bounding box center [1191, 373] width 442 height 586
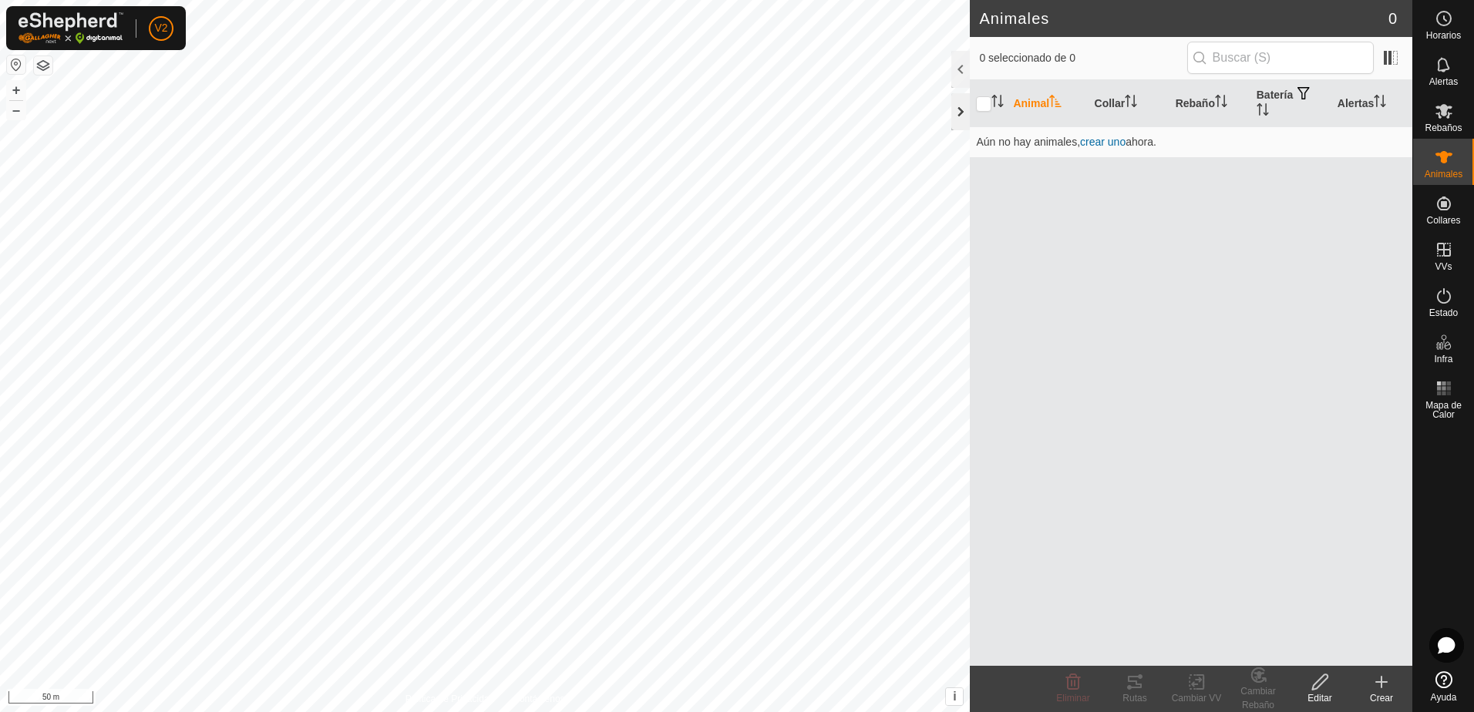
click at [958, 106] on div at bounding box center [960, 111] width 18 height 37
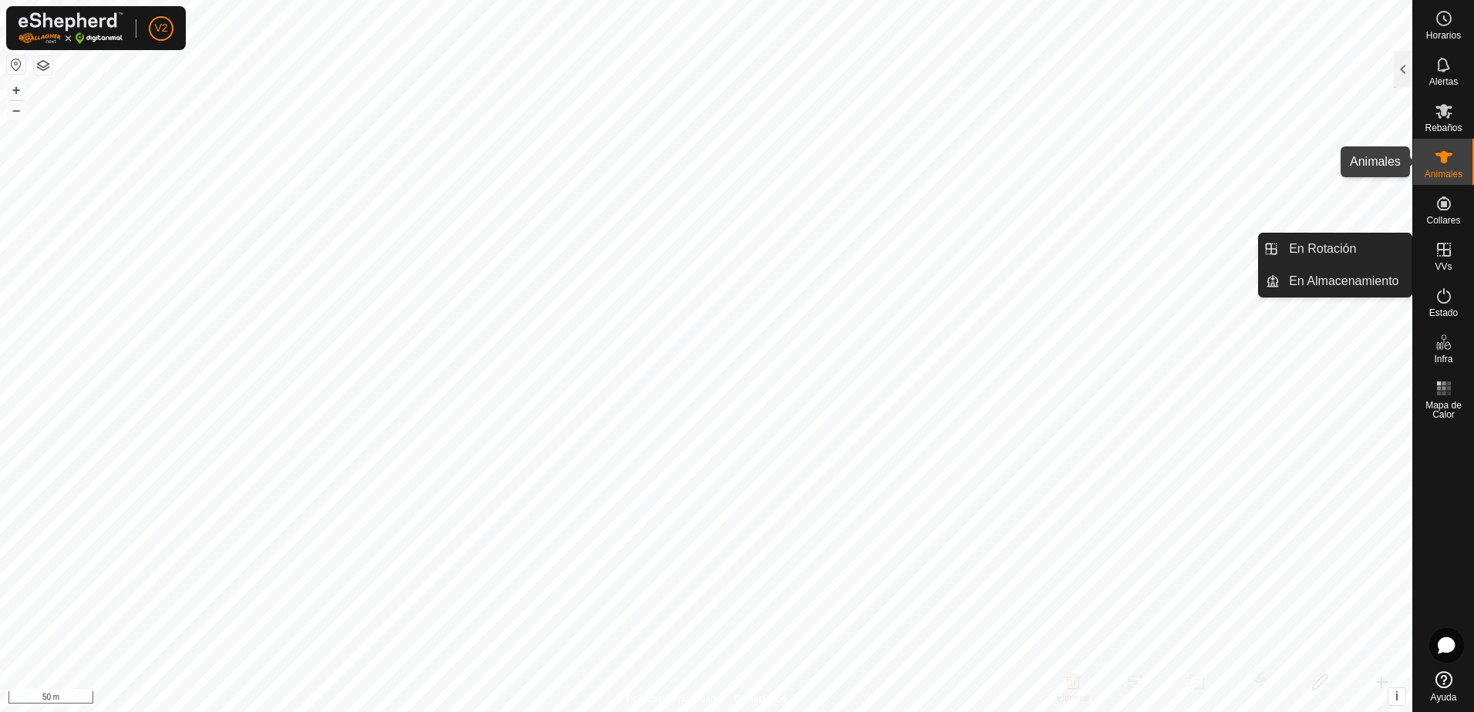
click at [1454, 162] on es-animals-svg-icon at bounding box center [1444, 157] width 28 height 25
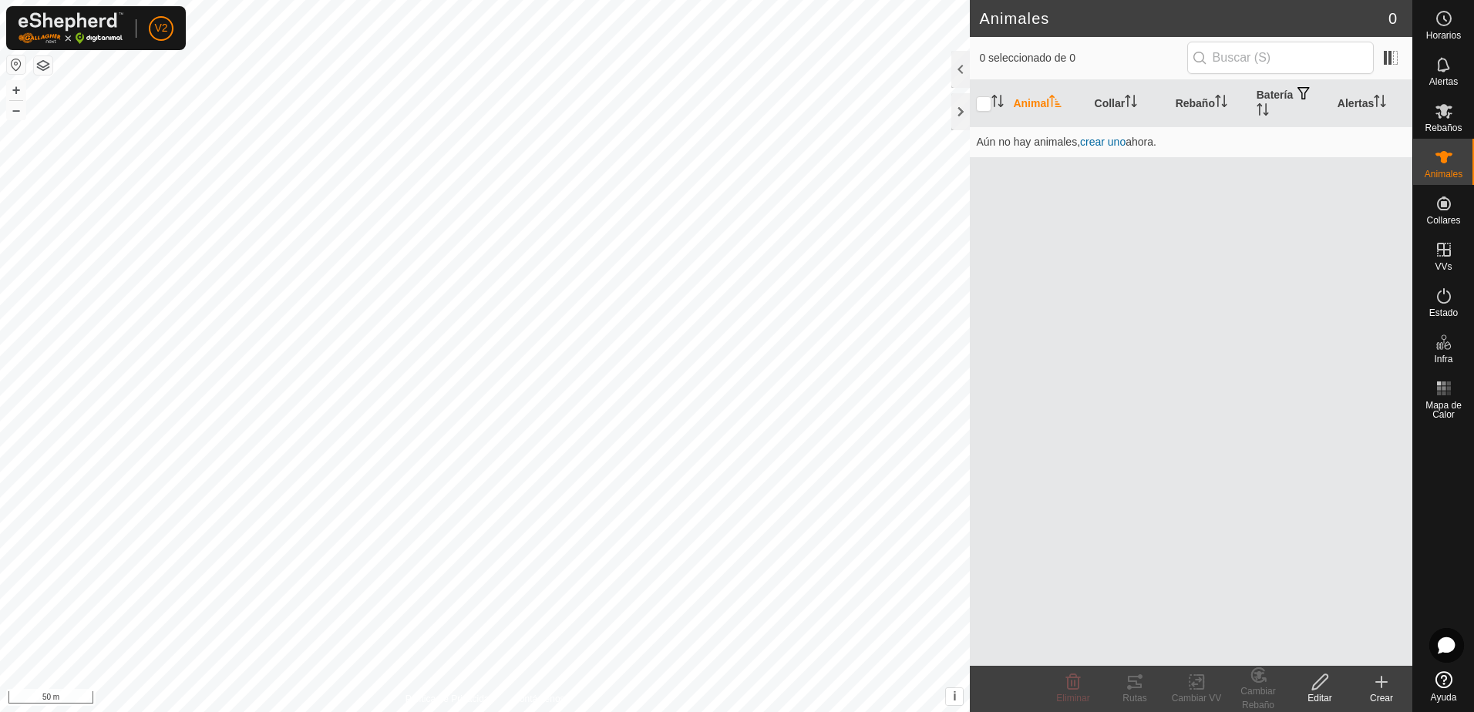
click at [1318, 688] on icon at bounding box center [1319, 682] width 19 height 18
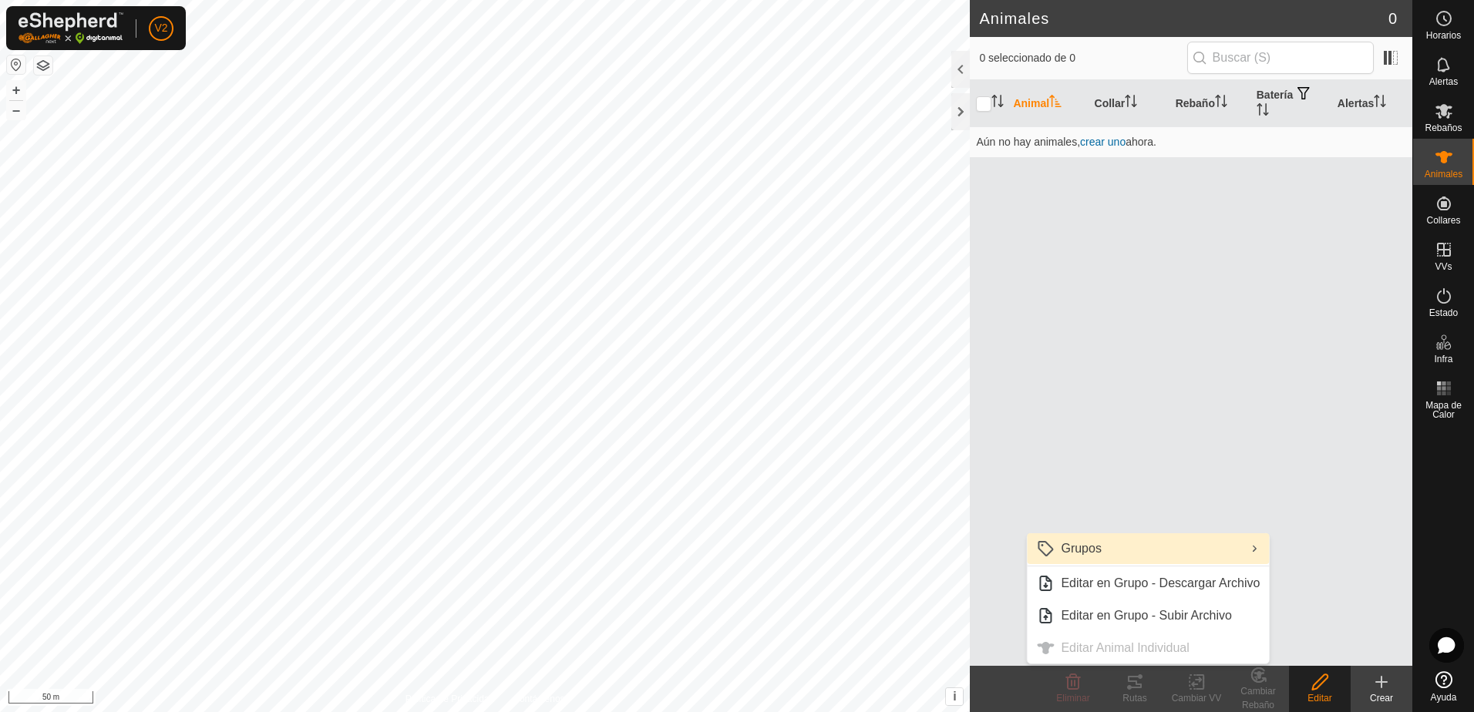
click at [1244, 547] on link "Grupos" at bounding box center [1148, 548] width 242 height 31
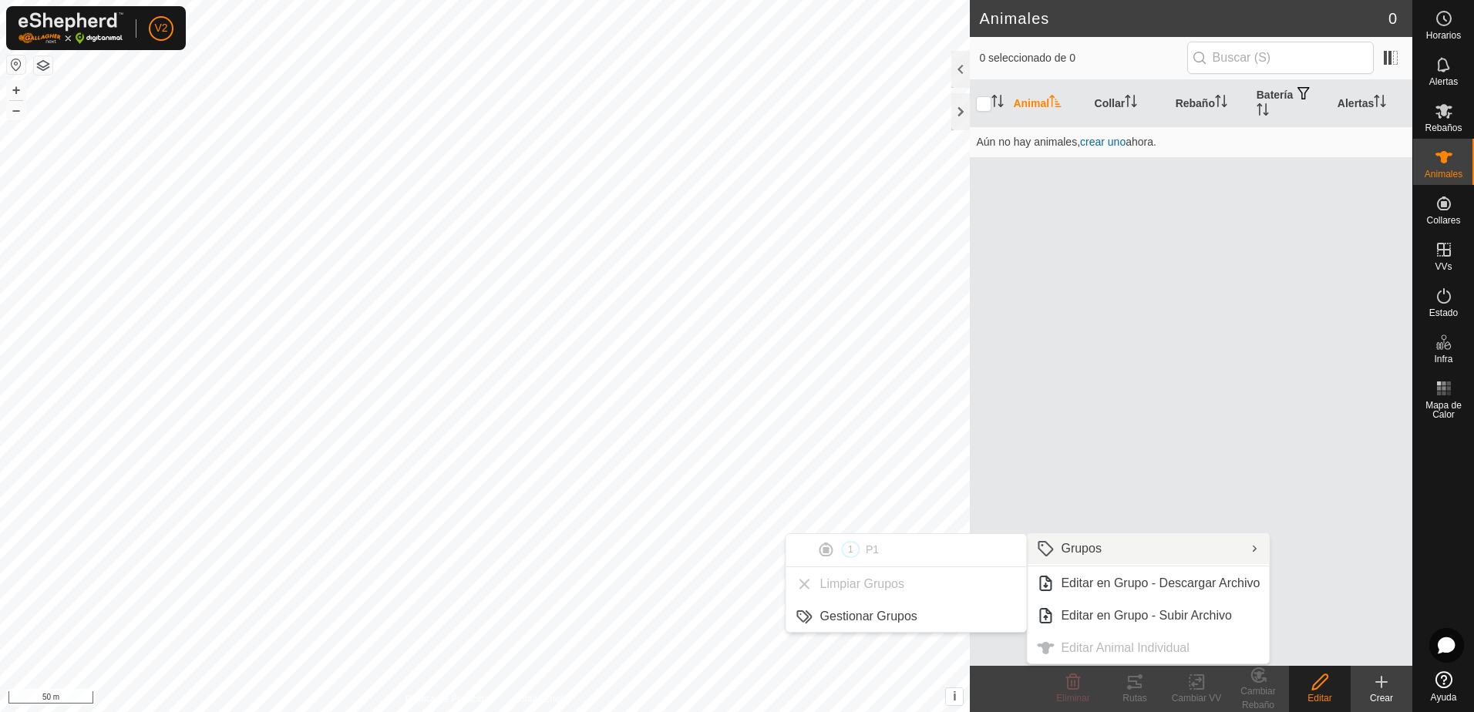
click at [1309, 575] on div "Animal Collar Rebaño Batería Alertas Aún no hay animales, crear uno ahora." at bounding box center [1191, 373] width 442 height 586
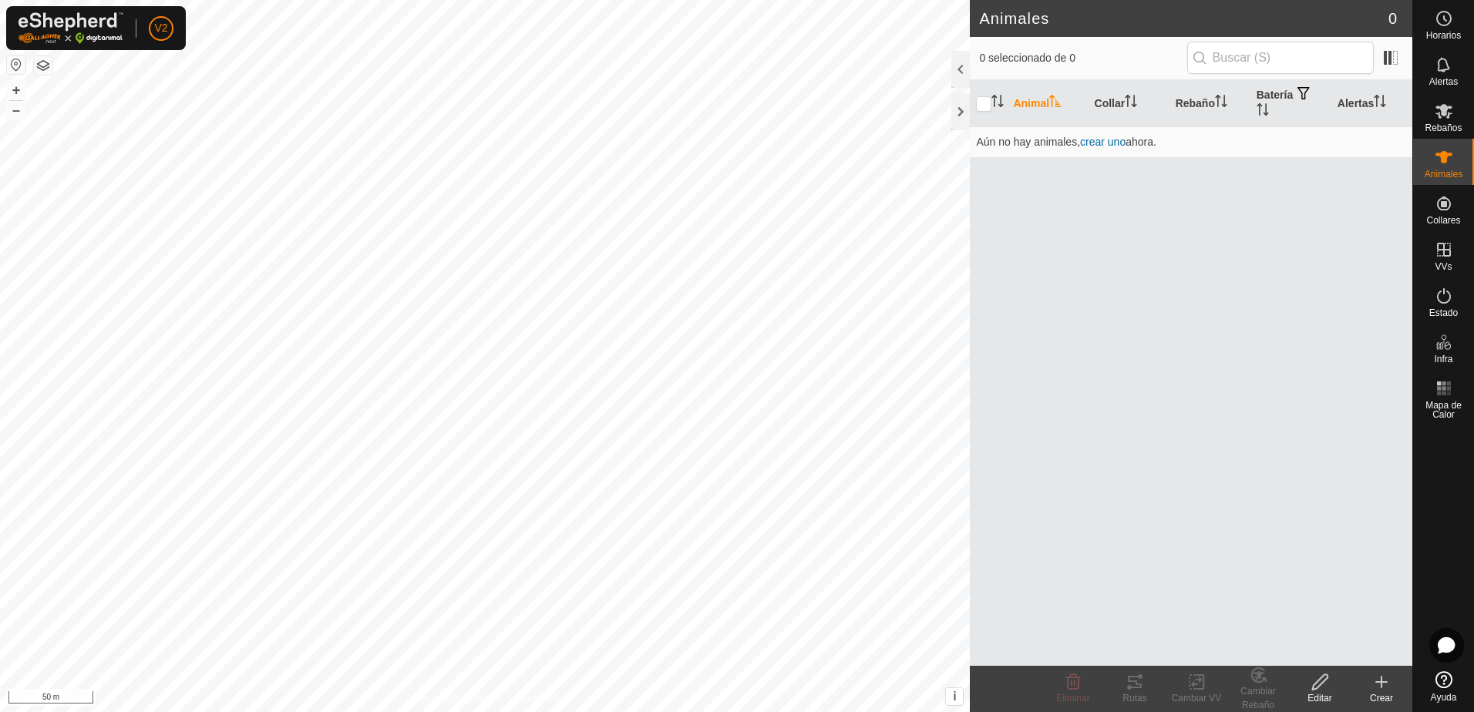
click at [1392, 685] on create-svg-icon at bounding box center [1381, 682] width 62 height 18
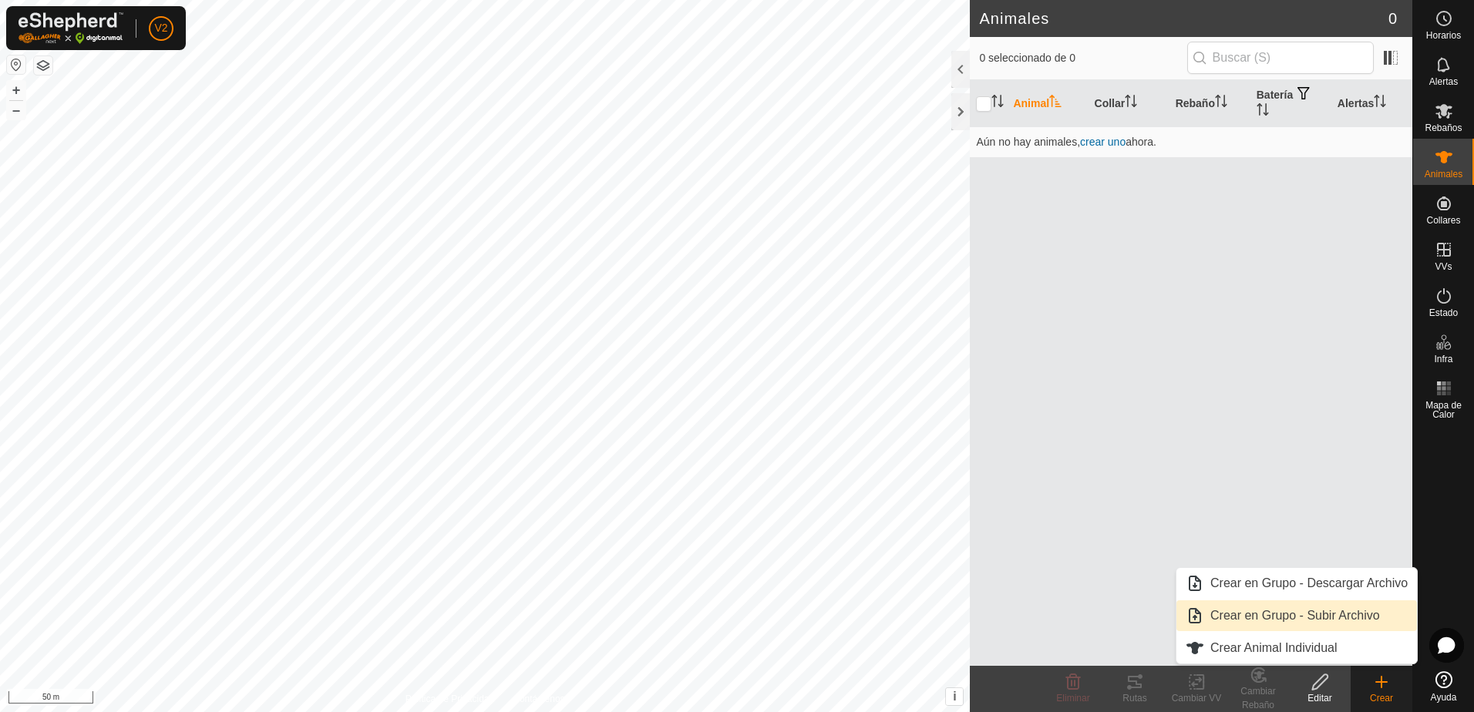
click at [1299, 621] on link "Crear en Grupo - Subir Archivo" at bounding box center [1296, 615] width 240 height 31
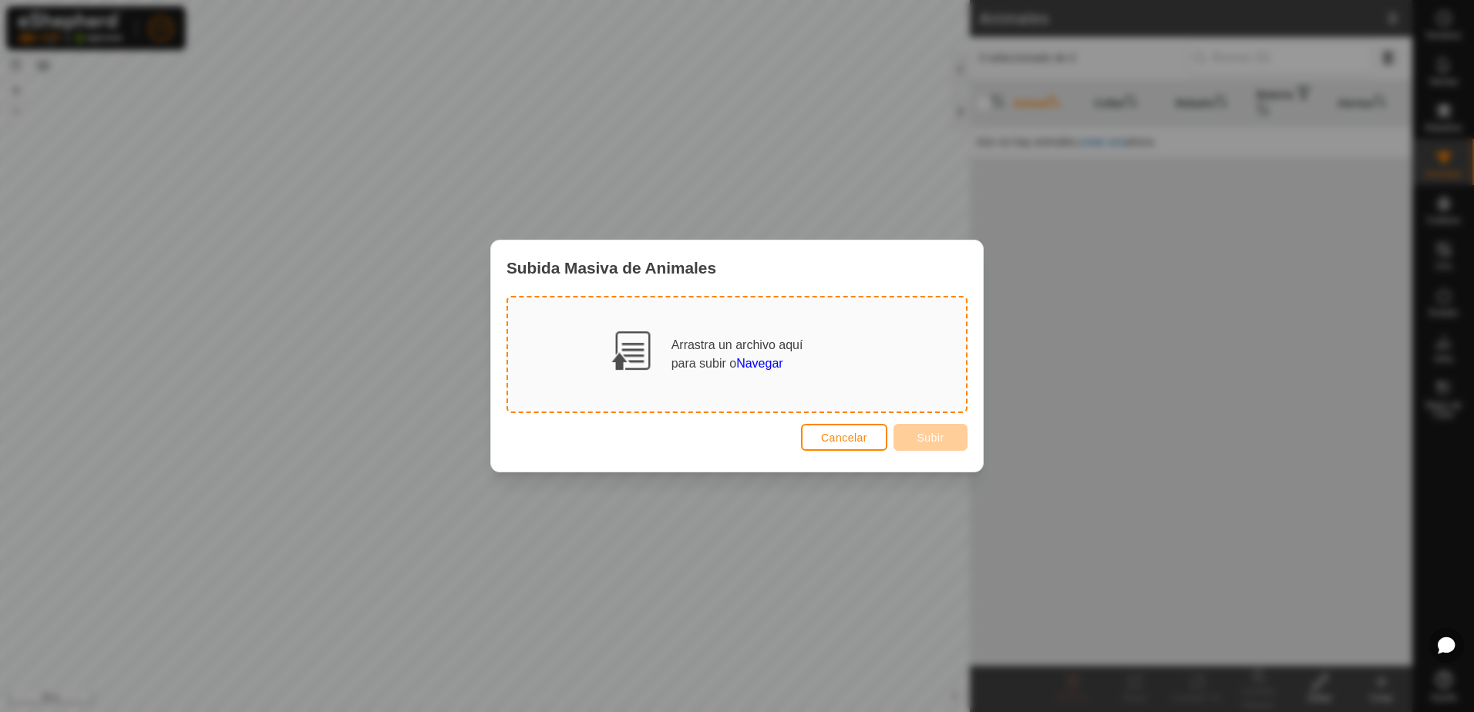
click at [765, 361] on span "Navegar" at bounding box center [759, 363] width 46 height 13
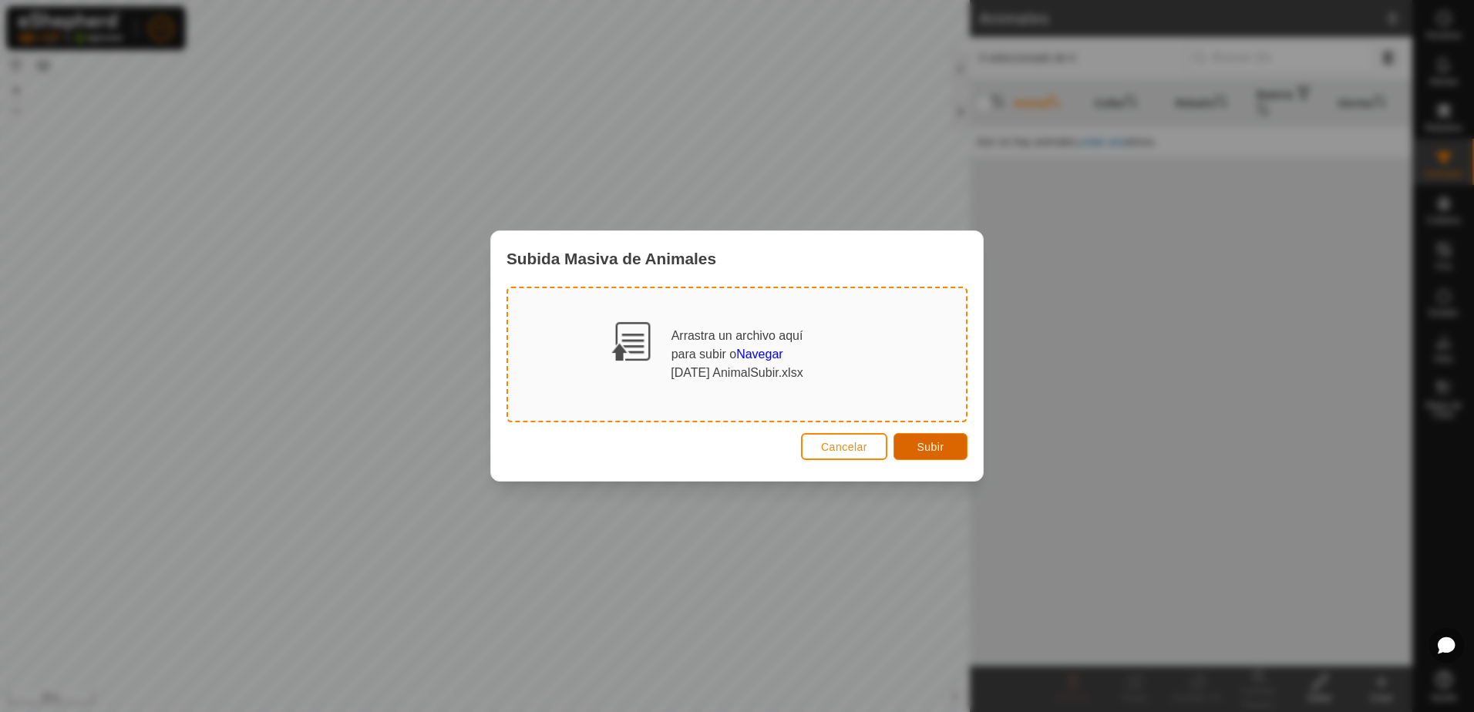
click at [914, 446] on button "Subir" at bounding box center [930, 446] width 74 height 27
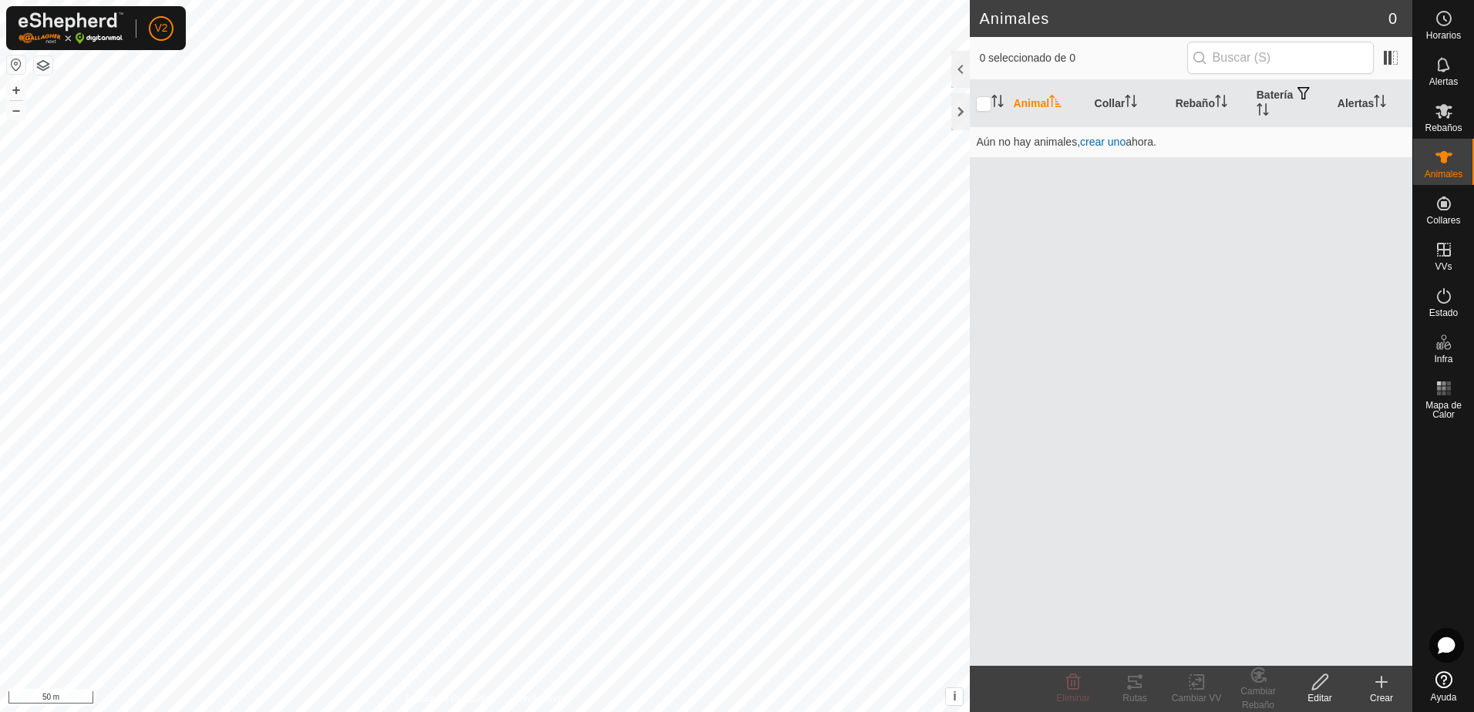
click at [1316, 684] on icon at bounding box center [1319, 682] width 19 height 18
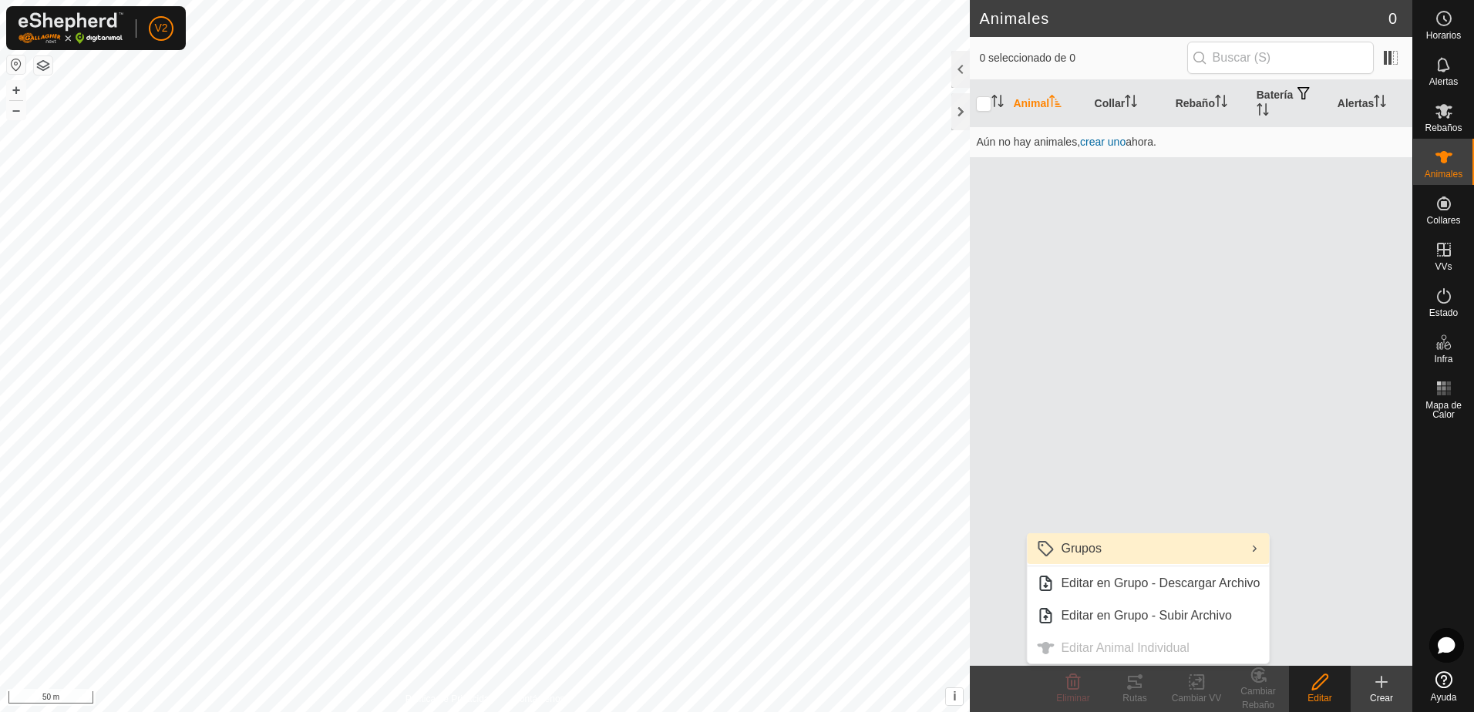
click at [1210, 550] on link "Grupos" at bounding box center [1148, 548] width 242 height 31
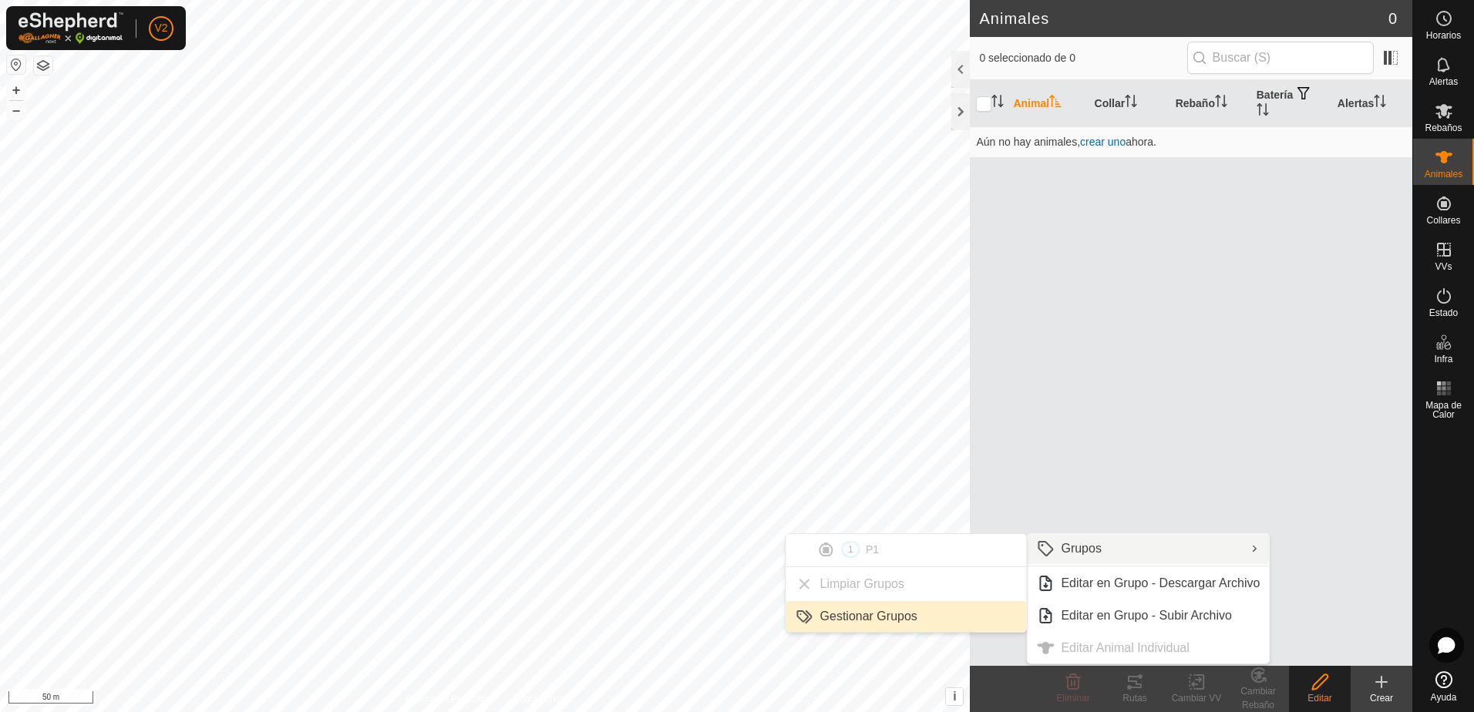
click at [991, 621] on link "Gestionar Grupos" at bounding box center [906, 616] width 240 height 31
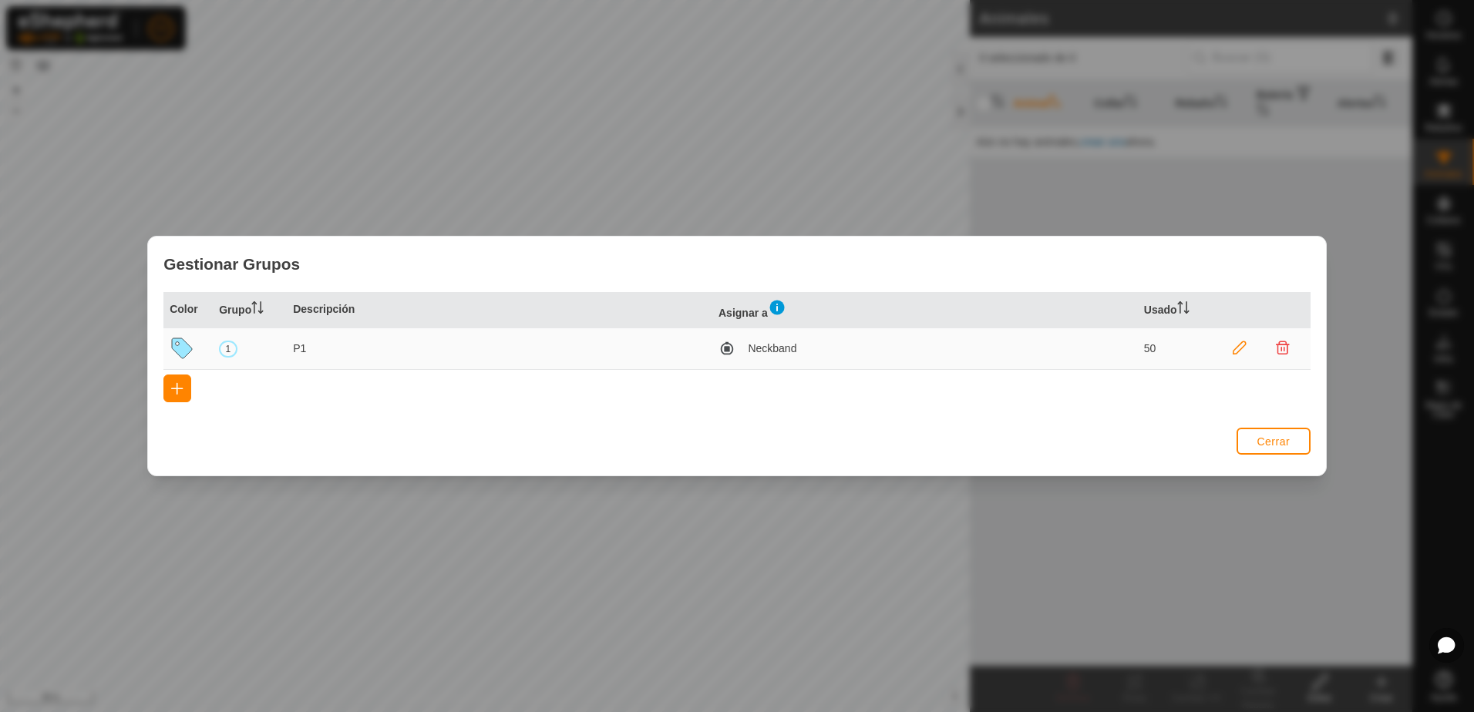
click at [1241, 355] on td at bounding box center [1261, 349] width 99 height 42
click at [1239, 346] on icon at bounding box center [1239, 348] width 14 height 14
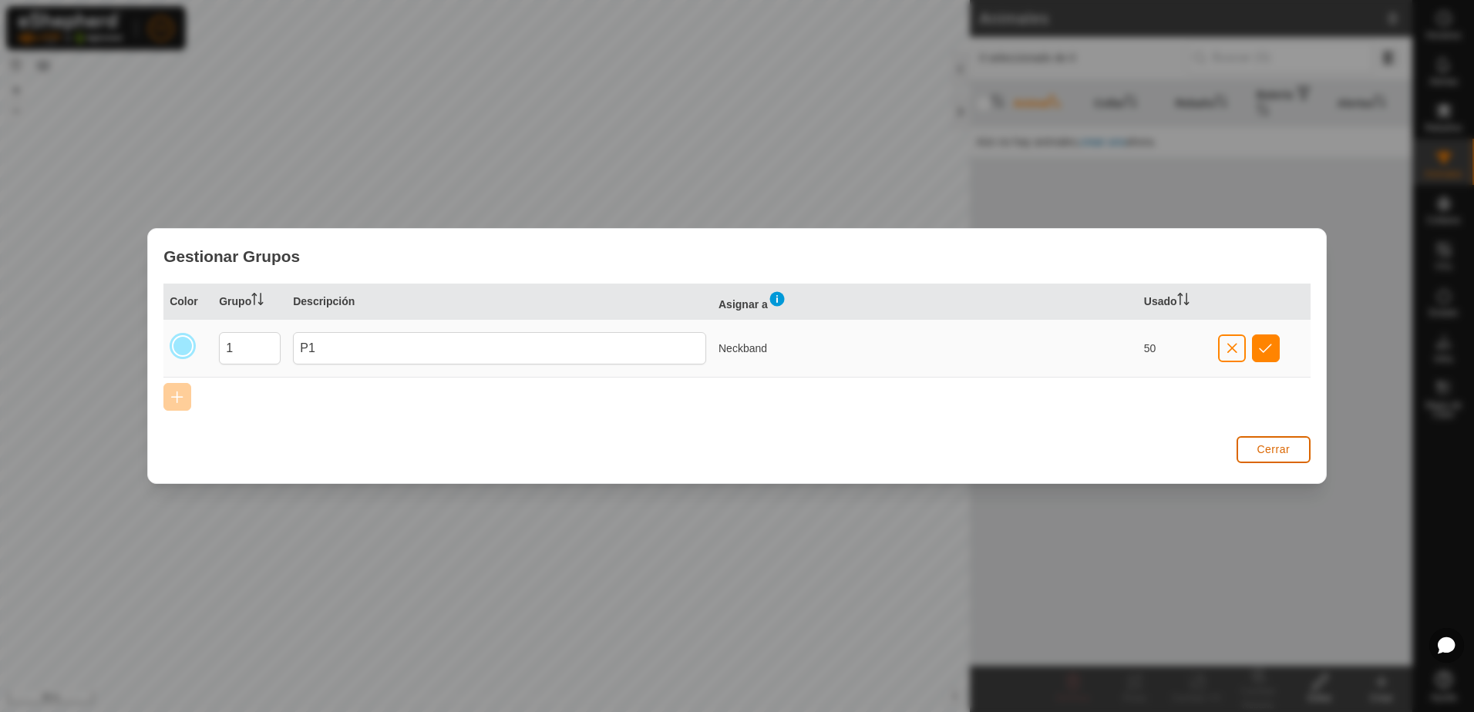
click at [1260, 449] on span "Cerrar" at bounding box center [1272, 449] width 33 height 12
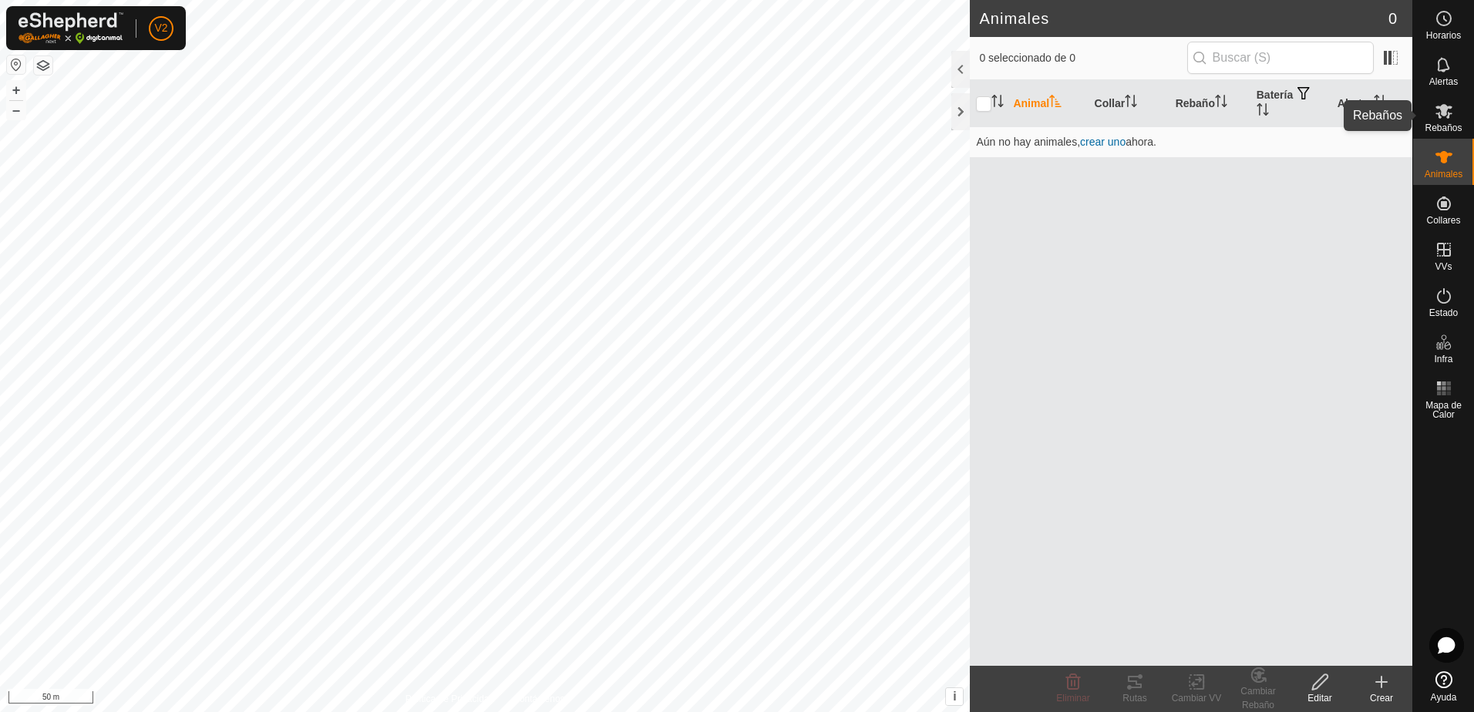
click at [1443, 113] on icon at bounding box center [1443, 111] width 17 height 15
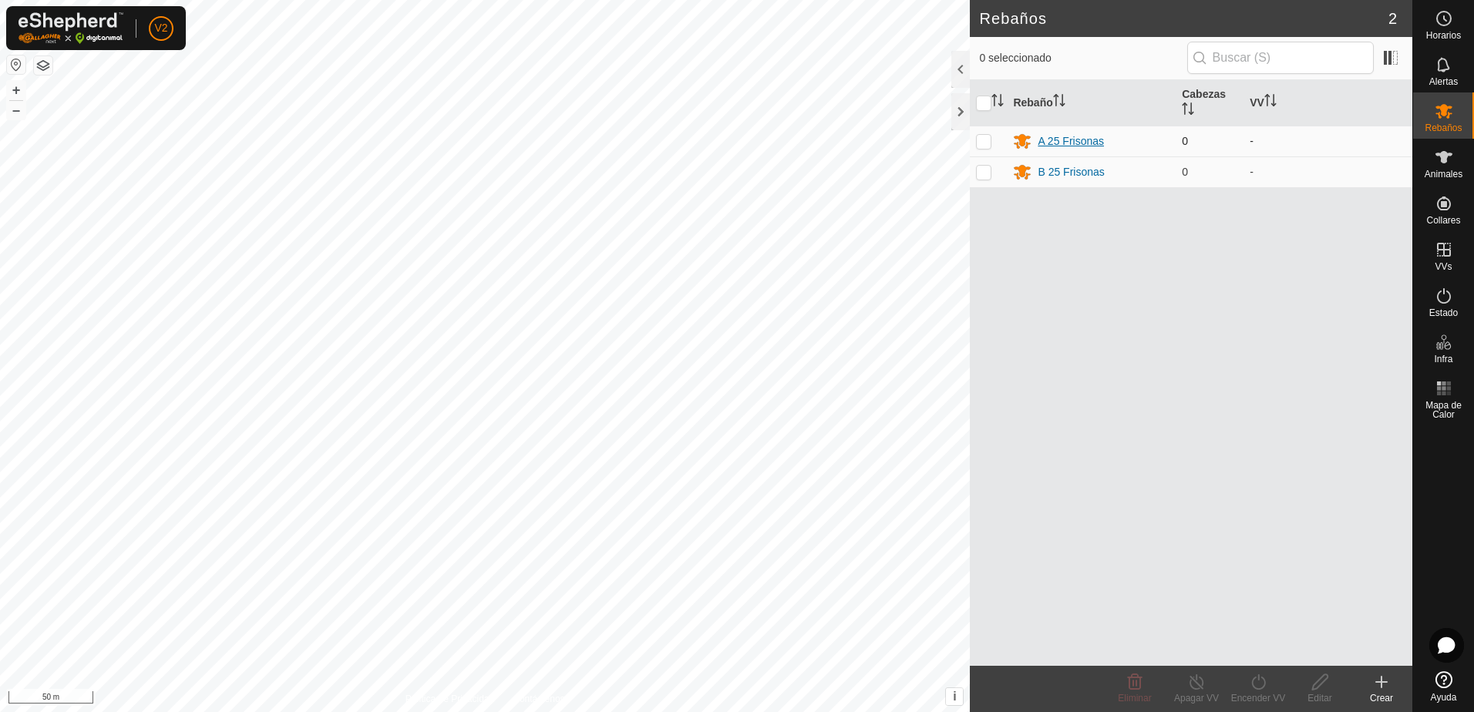
click at [1093, 144] on div "A 25 Frisonas" at bounding box center [1070, 141] width 66 height 16
